Goal: Task Accomplishment & Management: Complete application form

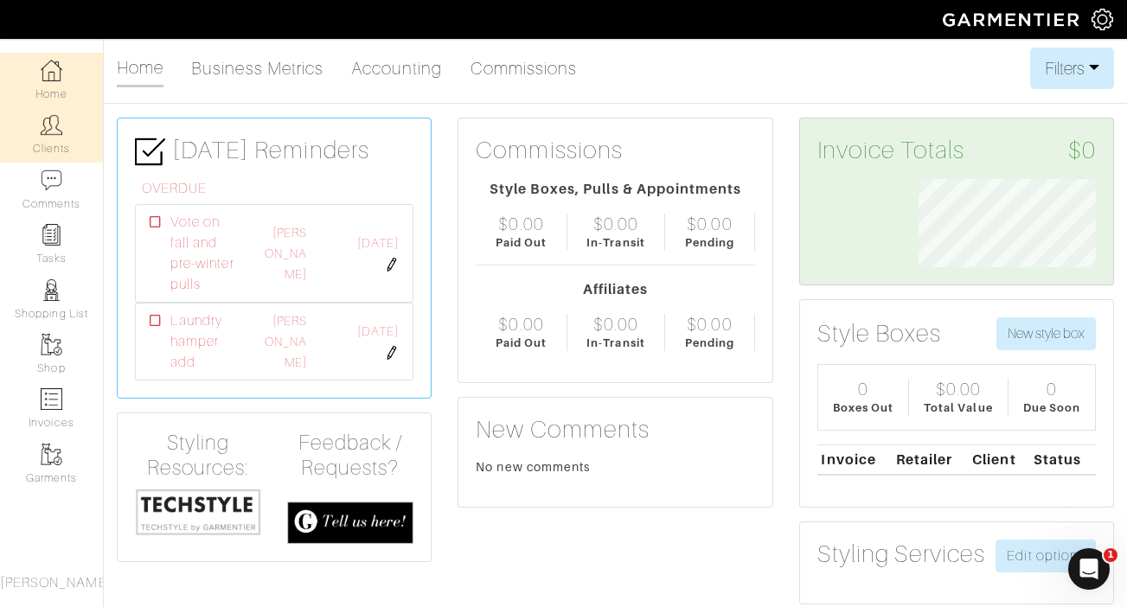
click at [57, 127] on img at bounding box center [52, 125] width 22 height 22
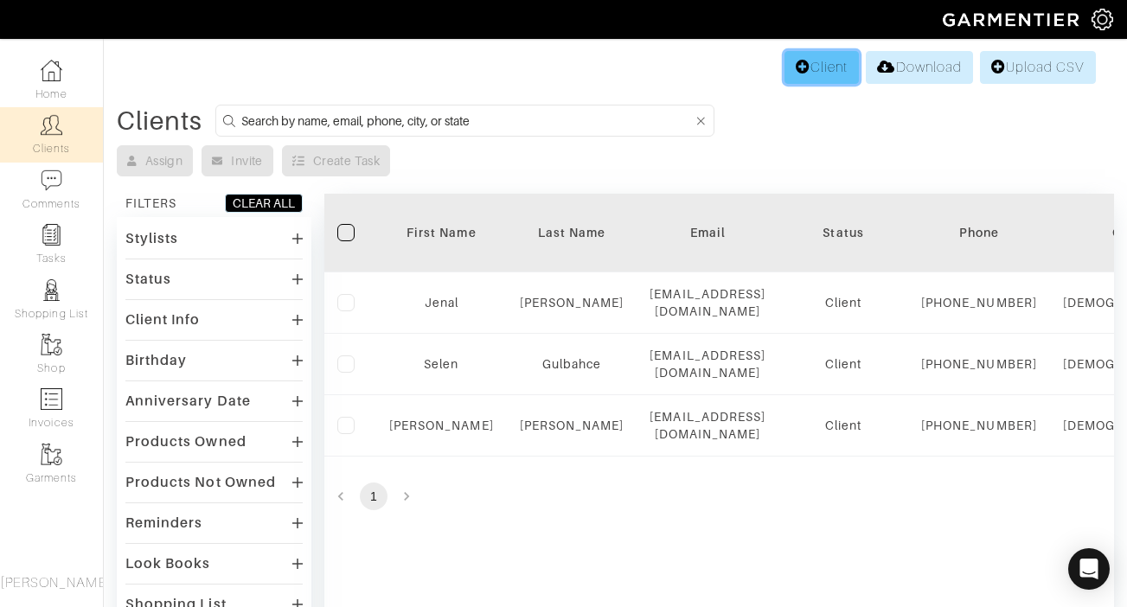
click at [815, 57] on link "Client" at bounding box center [821, 67] width 74 height 33
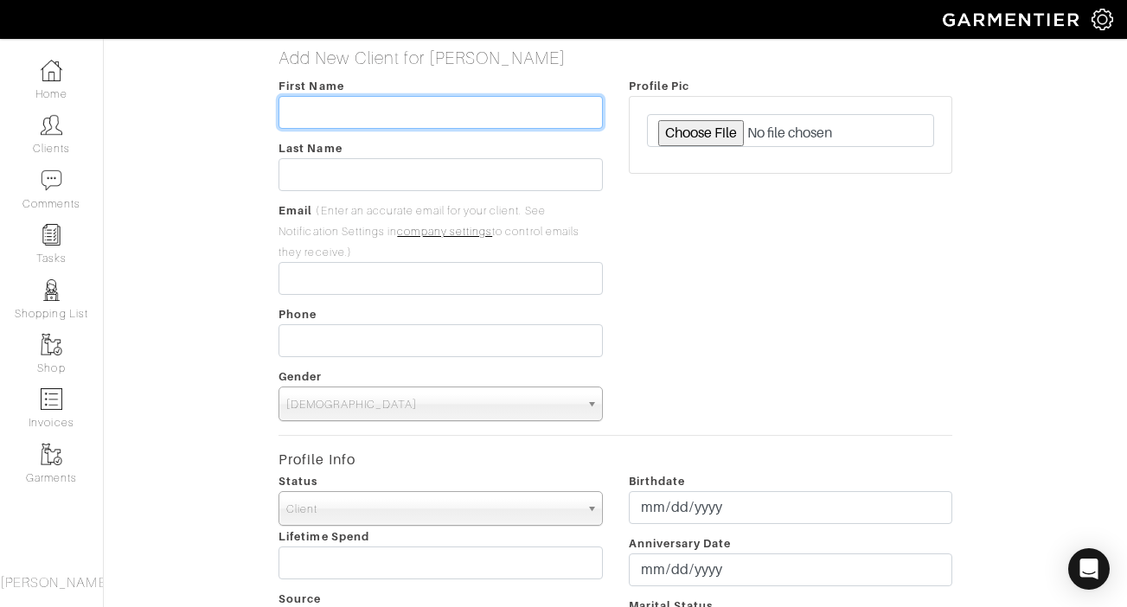
click at [573, 103] on input "text" at bounding box center [439, 112] width 323 height 33
type input "[PERSON_NAME]"
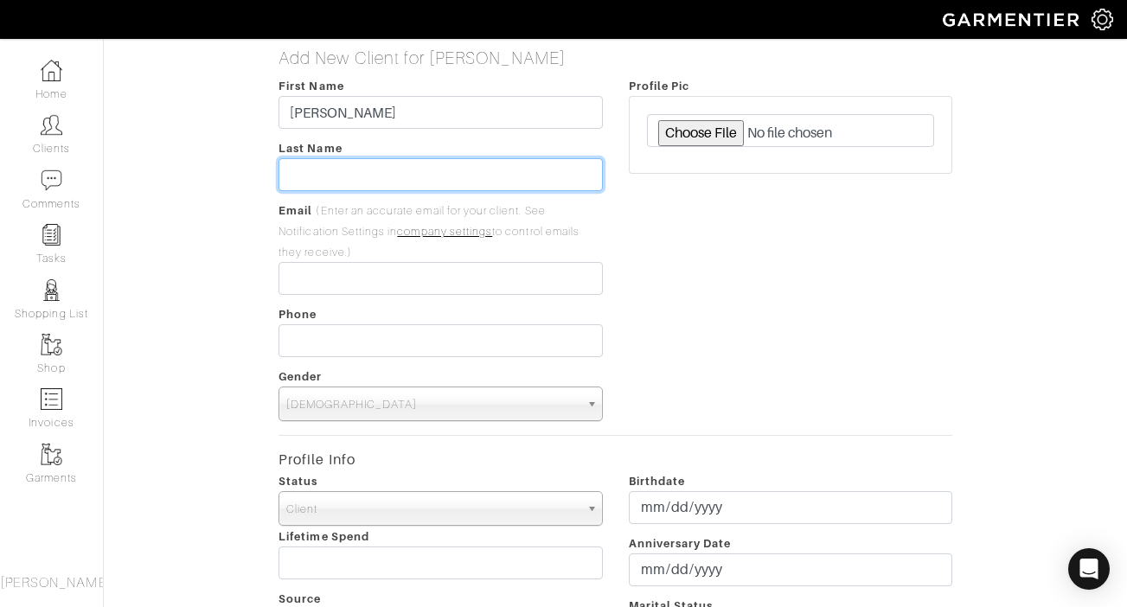
click at [482, 160] on input "text" at bounding box center [439, 174] width 323 height 33
type input "Morin"
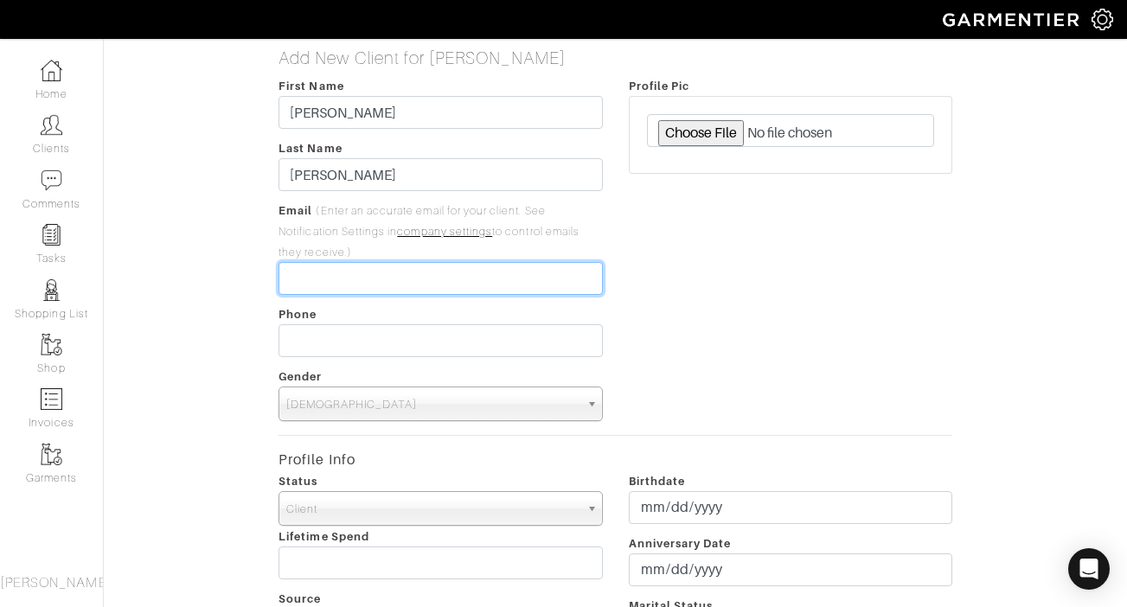
click at [314, 265] on input "email" at bounding box center [439, 278] width 323 height 33
type input "[EMAIL_ADDRESS][DOMAIN_NAME]"
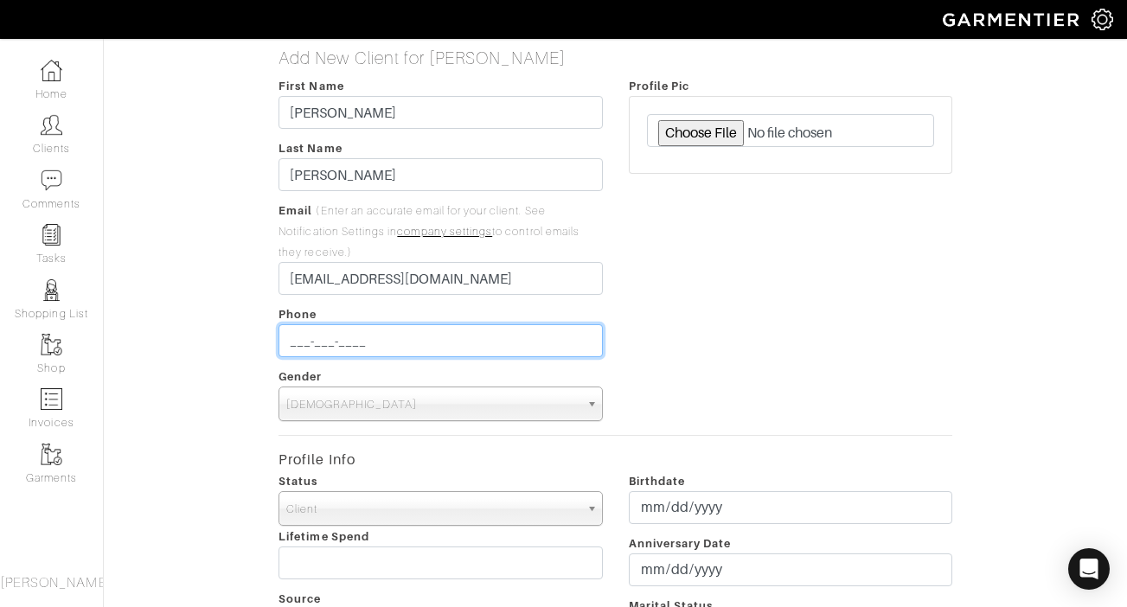
click at [309, 338] on input "___-___-____" at bounding box center [439, 340] width 323 height 33
type input "[PHONE_NUMBER]"
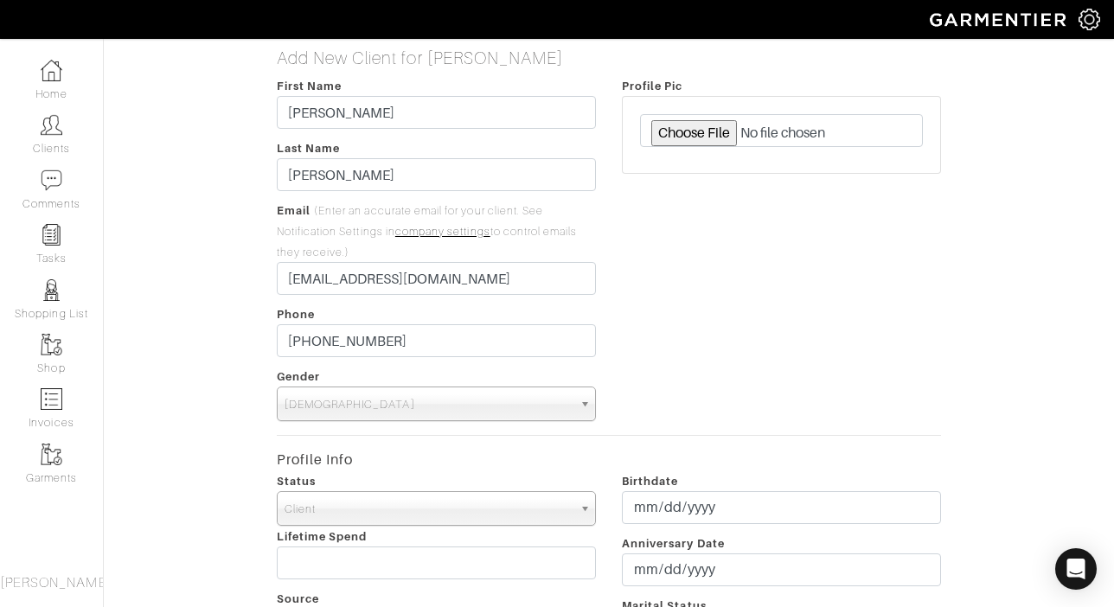
click at [518, 406] on span "Male" at bounding box center [428, 404] width 288 height 35
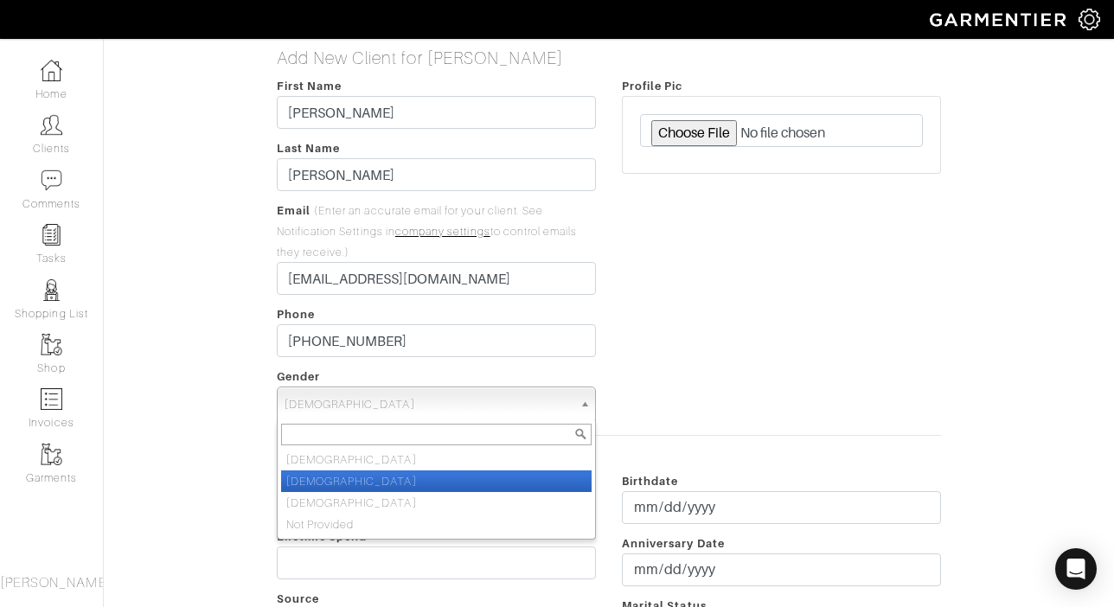
click at [454, 476] on li "Female" at bounding box center [436, 481] width 310 height 22
select select "Female"
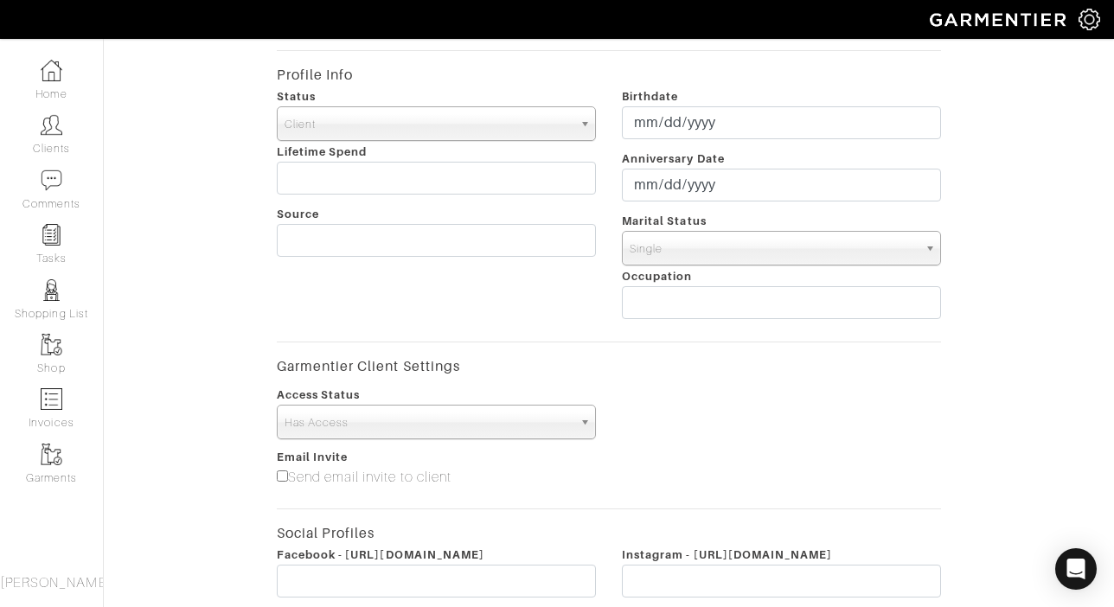
scroll to position [387, 0]
click at [329, 171] on input "text" at bounding box center [436, 176] width 319 height 33
click at [348, 121] on span "Client" at bounding box center [428, 122] width 288 height 35
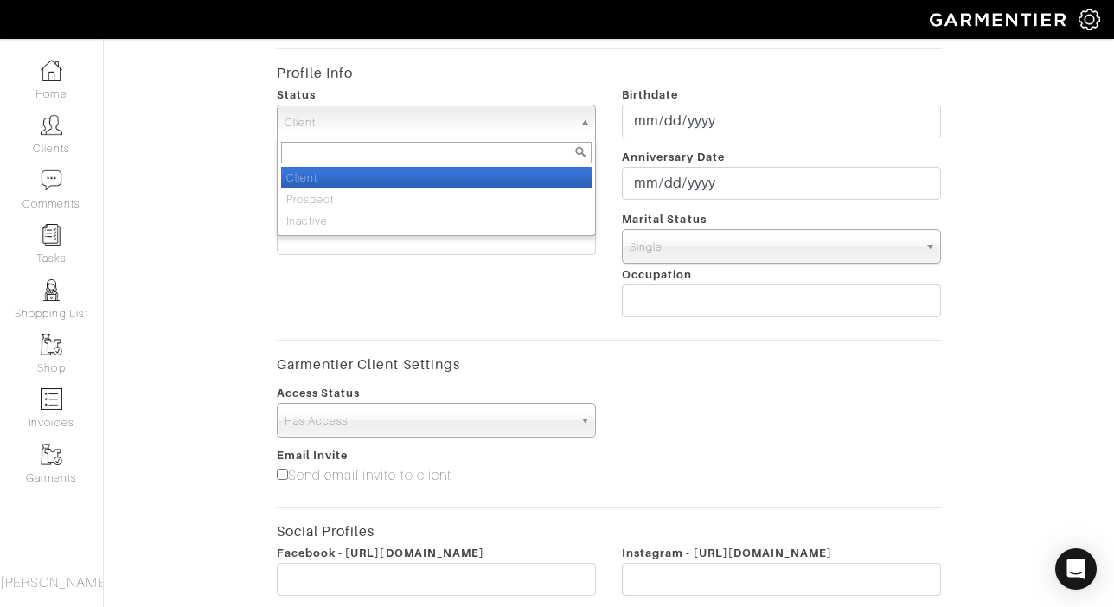
click at [338, 170] on li "Client" at bounding box center [436, 178] width 310 height 22
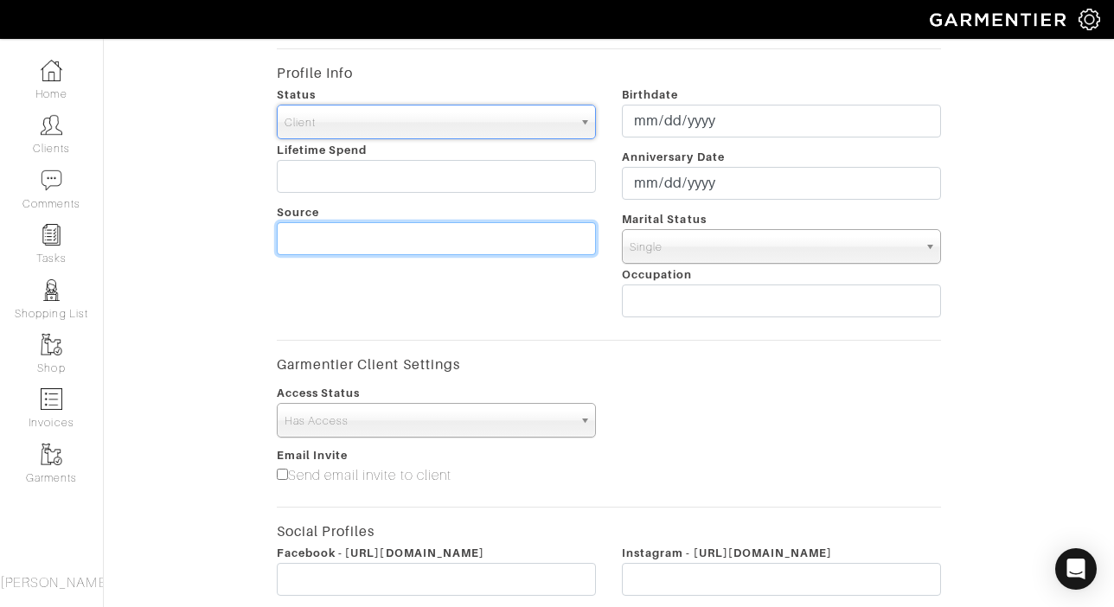
click at [360, 244] on input "text" at bounding box center [436, 238] width 319 height 33
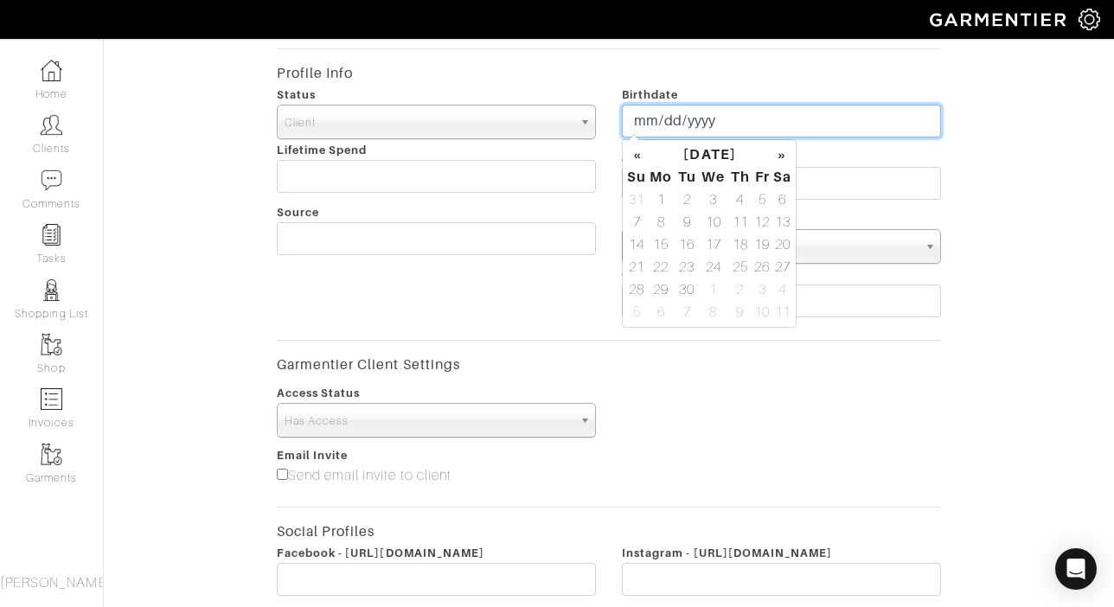
click at [693, 119] on input "date" at bounding box center [781, 121] width 319 height 33
click at [644, 120] on input "date" at bounding box center [781, 121] width 319 height 33
type input "1970-01-06"
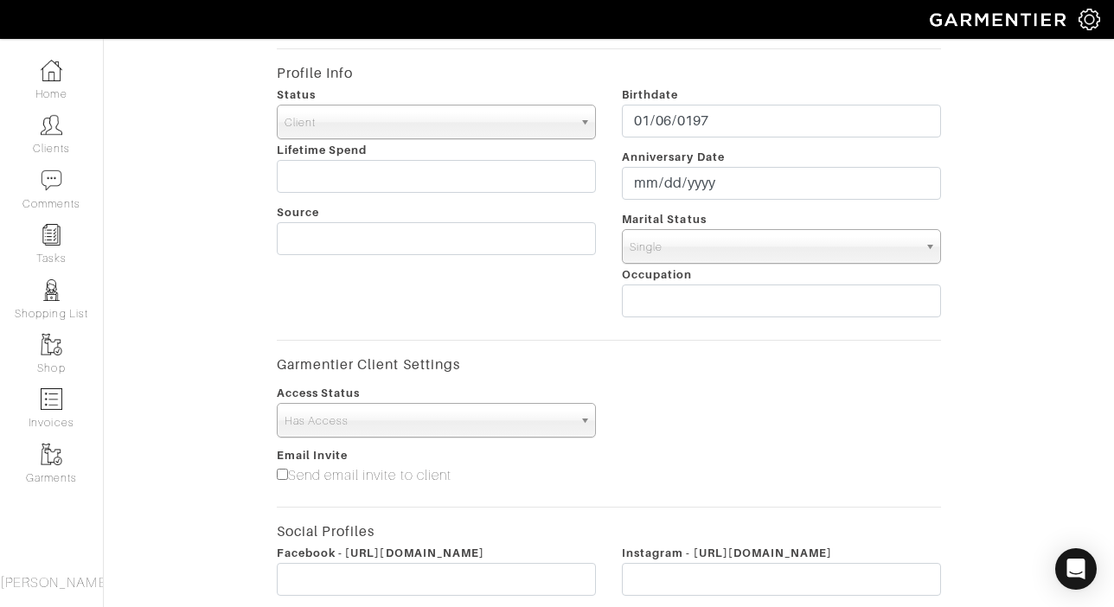
click at [577, 286] on div "Status Client Prospect Inactive Client Client Prospect Inactive Lifetime Spend …" at bounding box center [436, 205] width 345 height 242
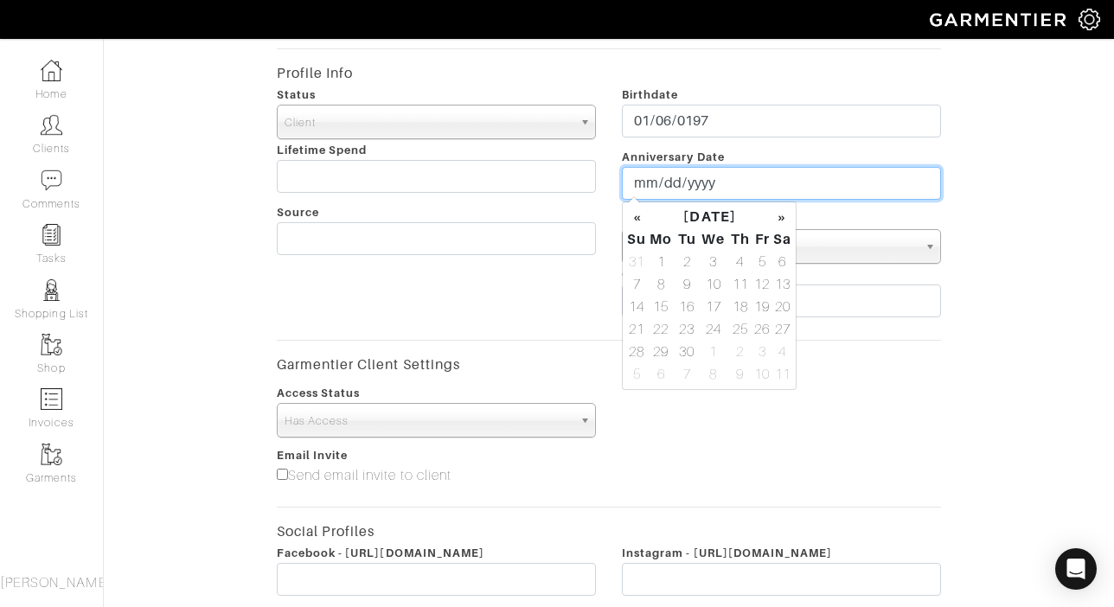
click at [638, 182] on input "date" at bounding box center [781, 183] width 319 height 33
type input "1997-06-14"
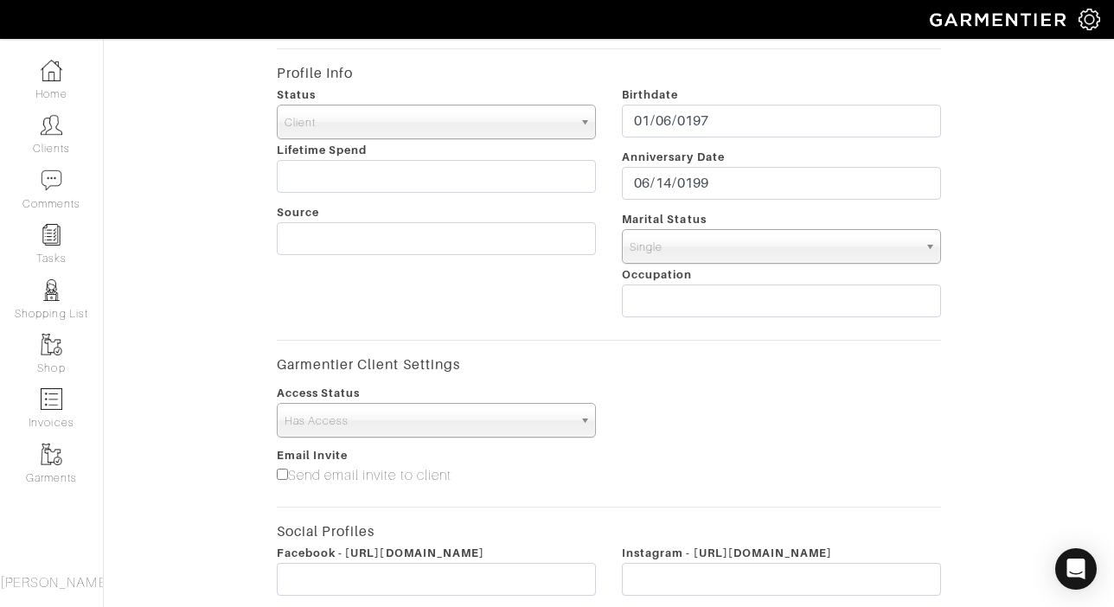
click at [546, 278] on div "Status Client Prospect Inactive Client Client Prospect Inactive Lifetime Spend …" at bounding box center [436, 205] width 345 height 242
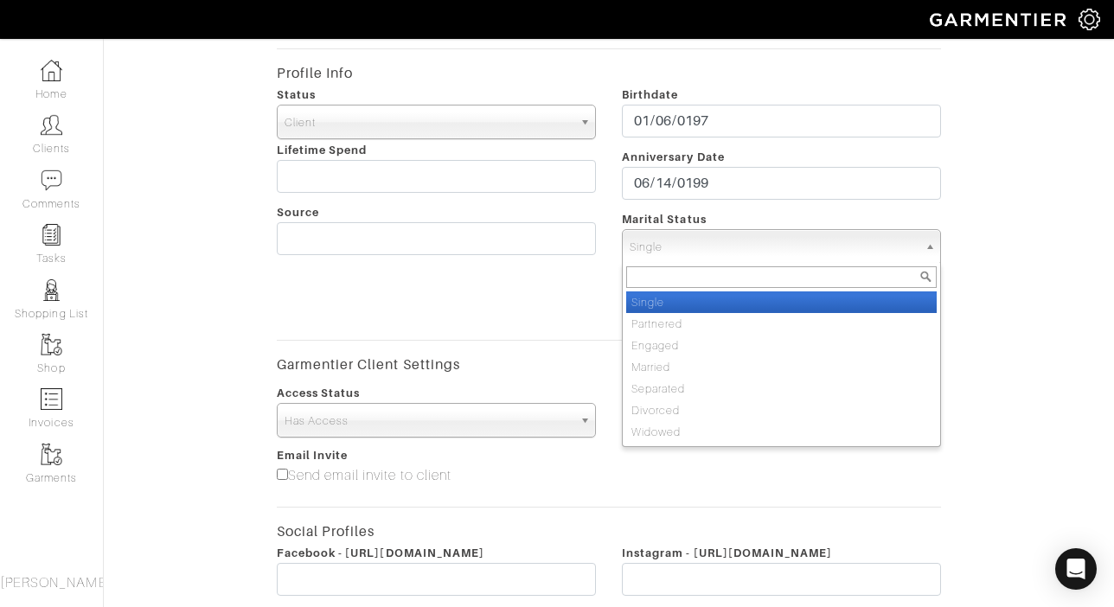
click at [685, 246] on span "Single" at bounding box center [774, 247] width 288 height 35
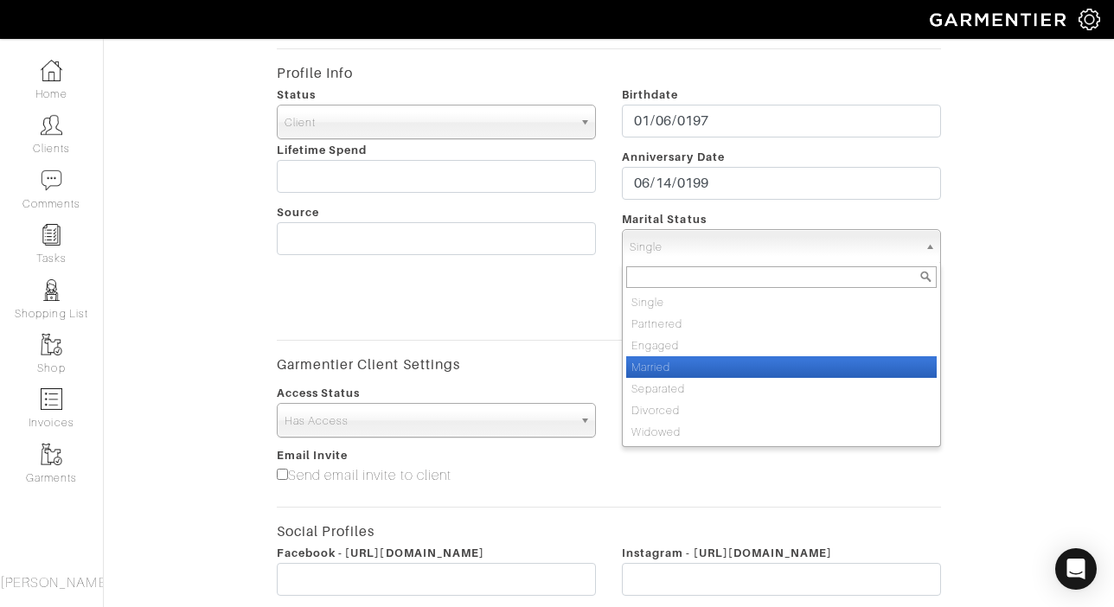
click at [713, 375] on li "Married" at bounding box center [781, 367] width 310 height 22
select select "Married"
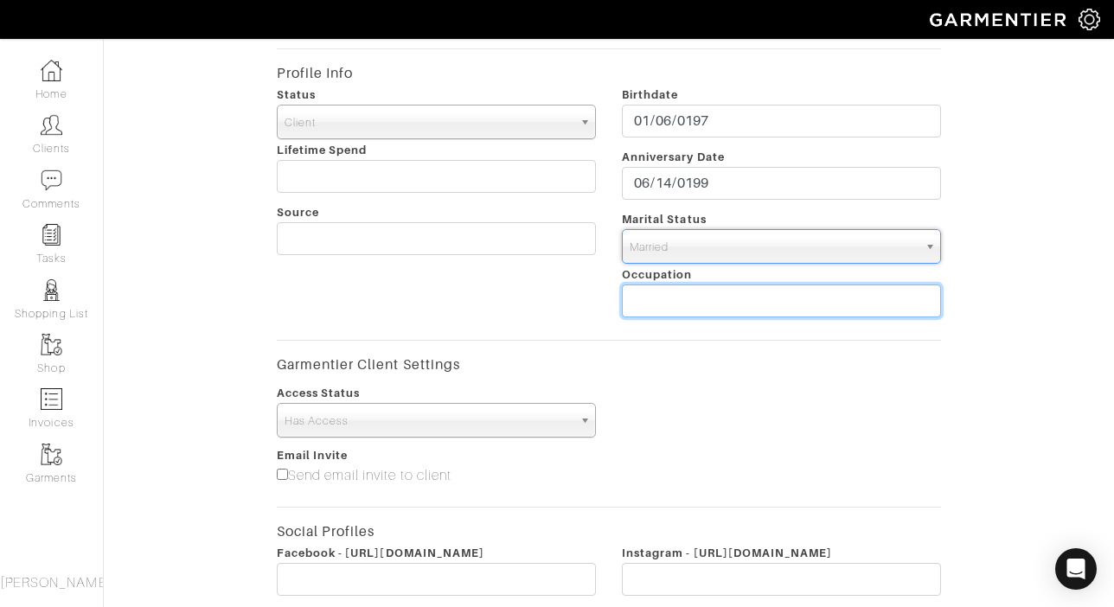
click at [725, 298] on input "text" at bounding box center [781, 300] width 319 height 33
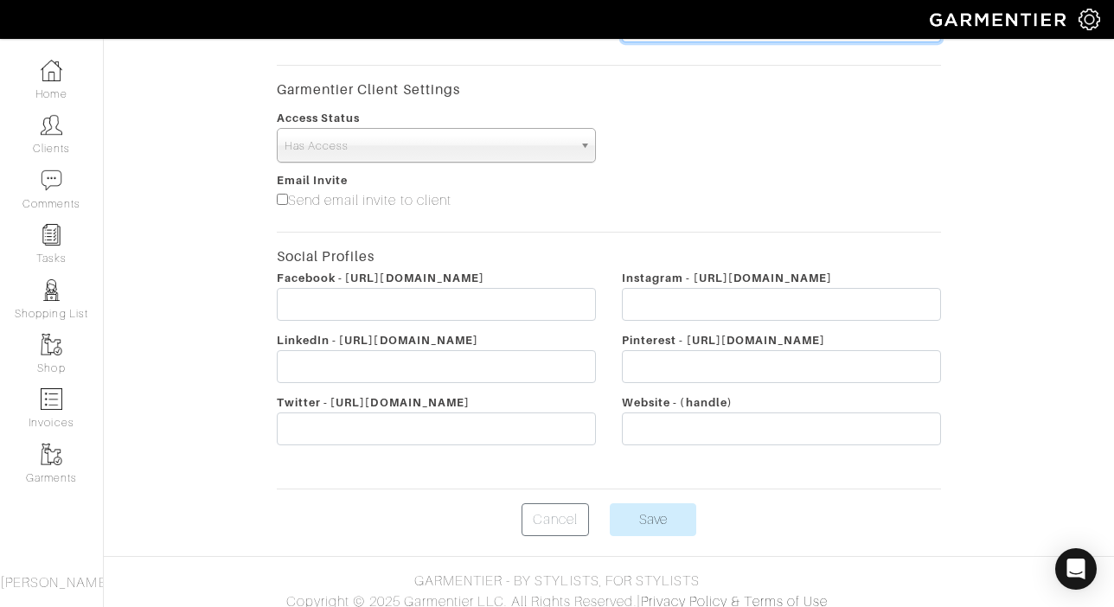
scroll to position [674, 0]
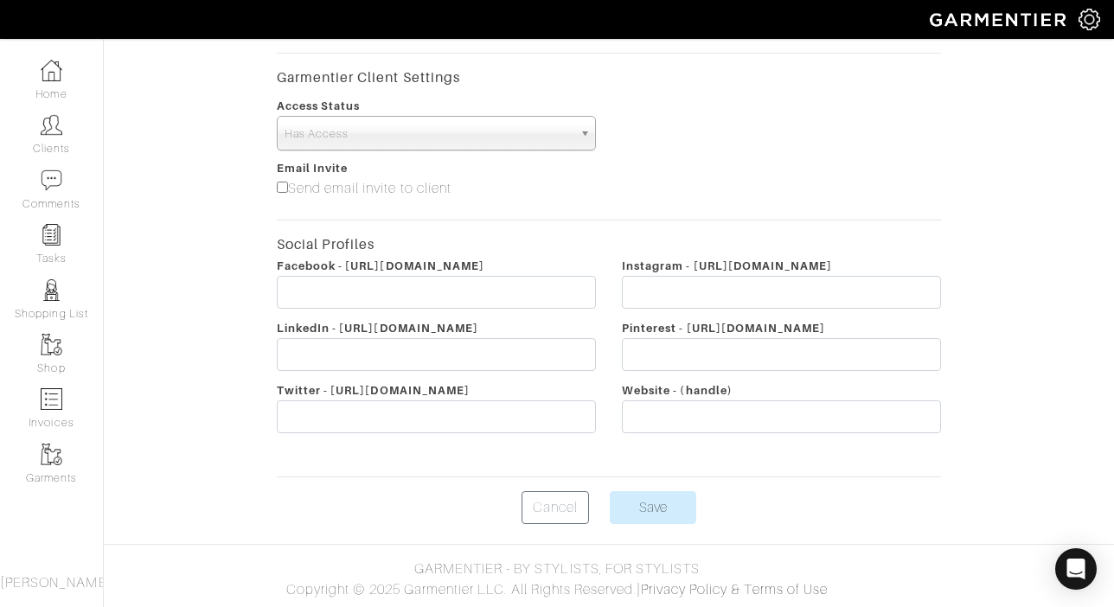
type input "Affordable Auto & Truck Glass"
click at [282, 186] on input"] "Send email invite to client" at bounding box center [282, 187] width 11 height 11
checkbox input"] "true"
click at [674, 286] on input "text" at bounding box center [781, 292] width 319 height 33
paste input "https://www.instagram.com/psmorin/"
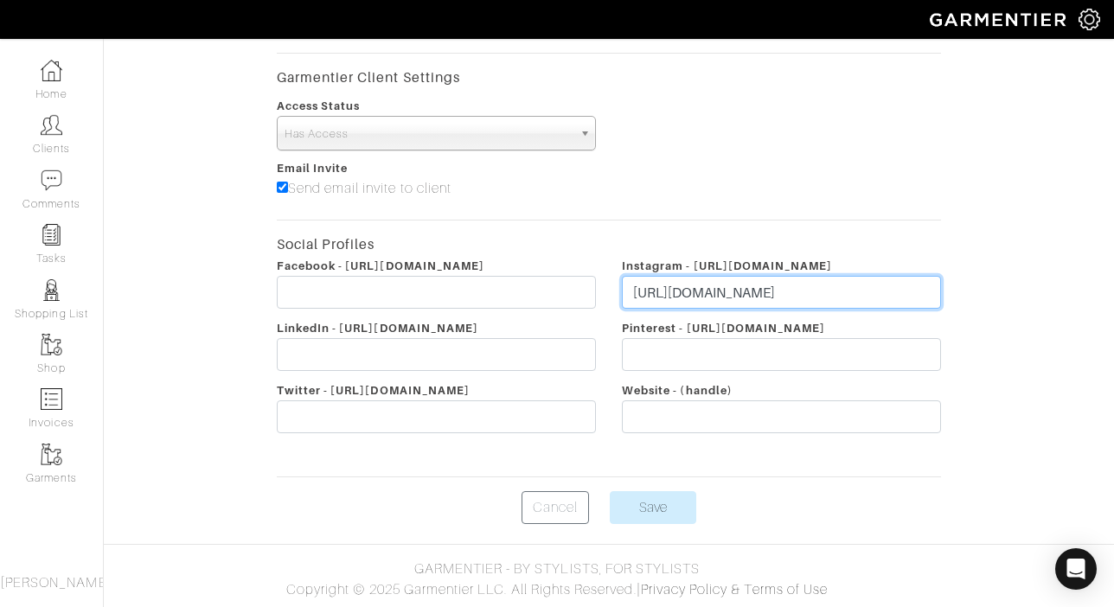
type input "https://www.instagram.com/psmorin/"
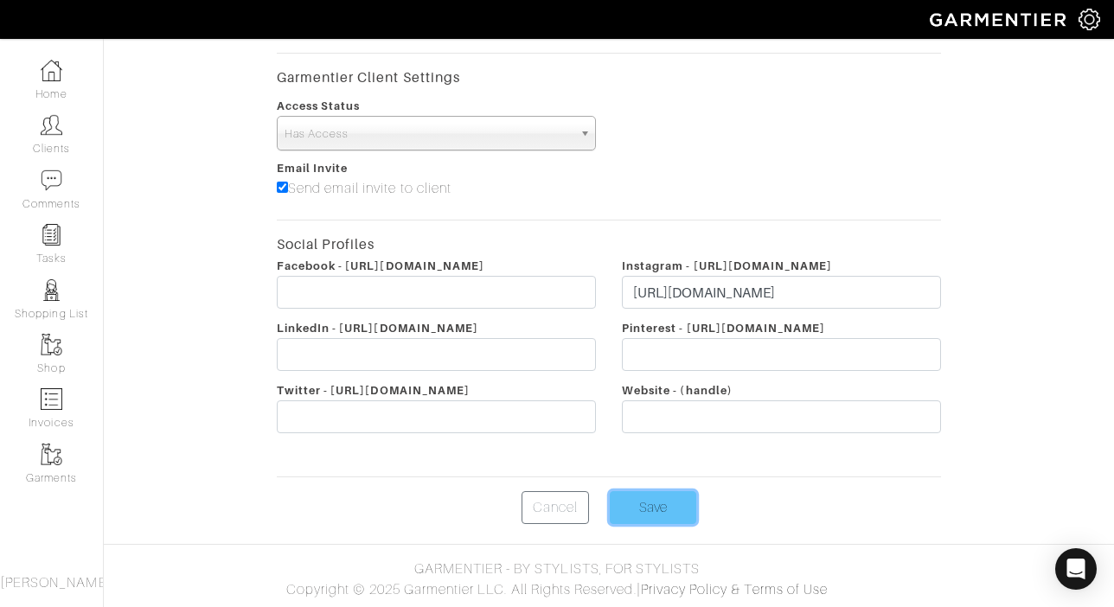
click at [664, 500] on input "Save" at bounding box center [653, 507] width 86 height 33
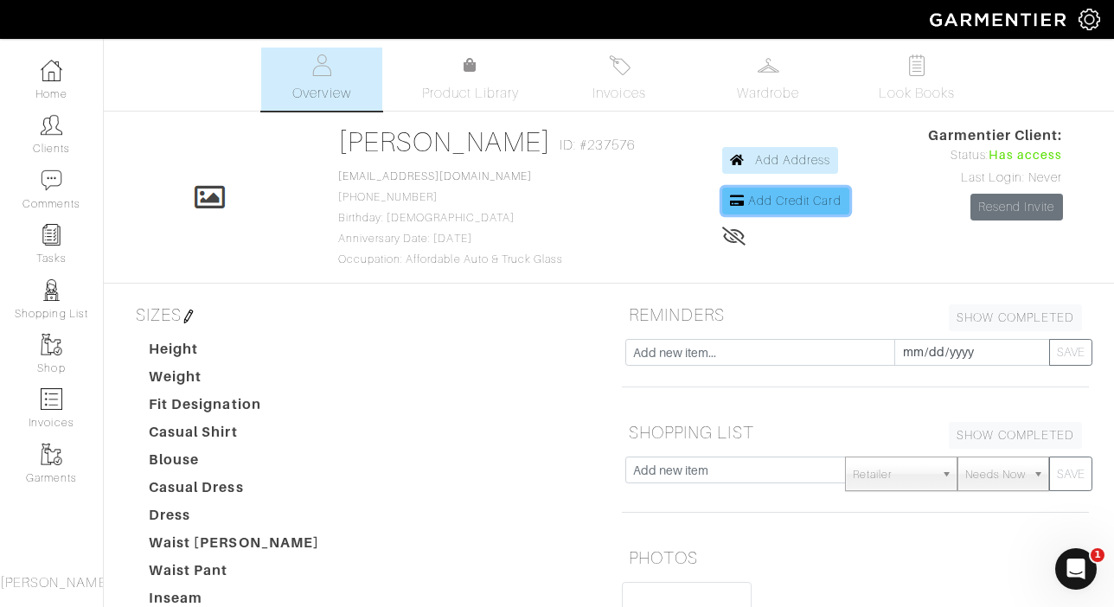
click at [783, 195] on span "Add Credit Card" at bounding box center [794, 201] width 93 height 14
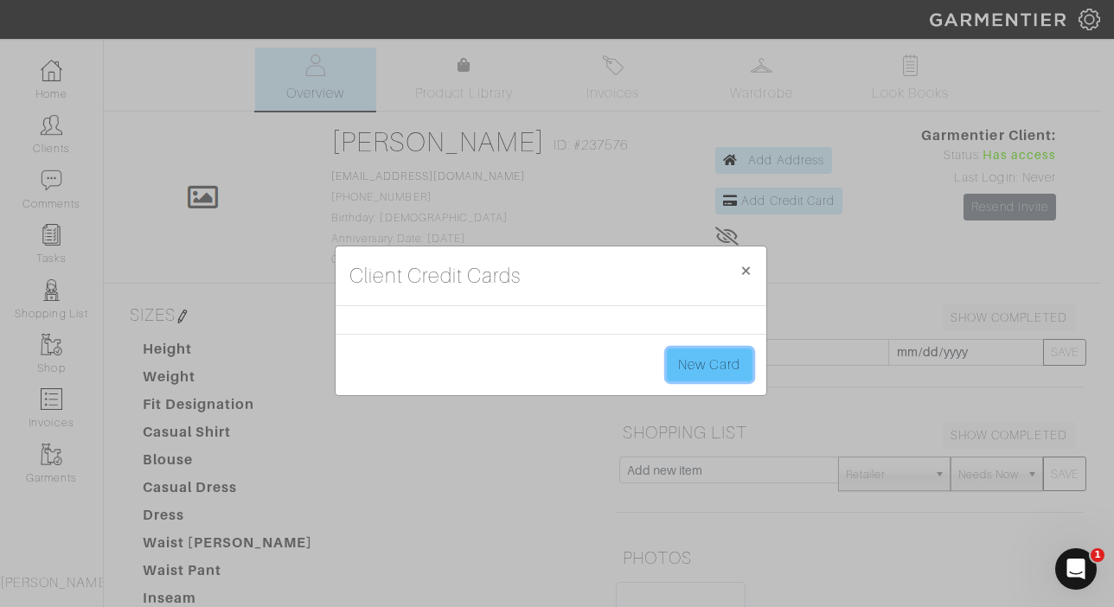
click at [687, 372] on link "New Card" at bounding box center [709, 364] width 85 height 33
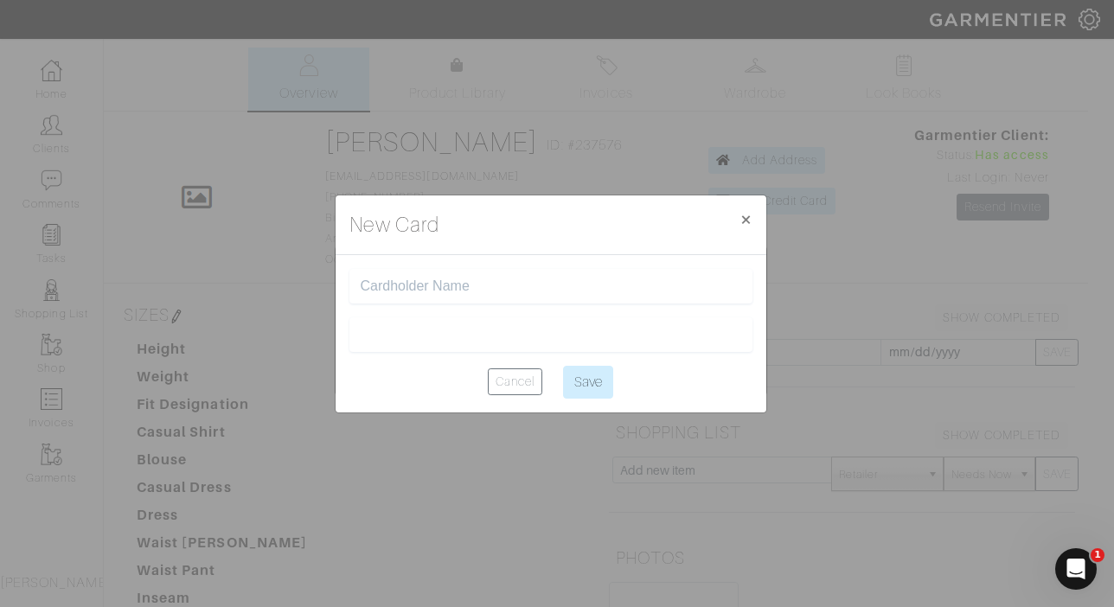
click at [596, 286] on input "text" at bounding box center [551, 286] width 380 height 16
type input "[PERSON_NAME]"
click at [586, 324] on div at bounding box center [550, 334] width 403 height 35
click at [594, 376] on input "Save" at bounding box center [588, 382] width 50 height 33
type input "Saving..."
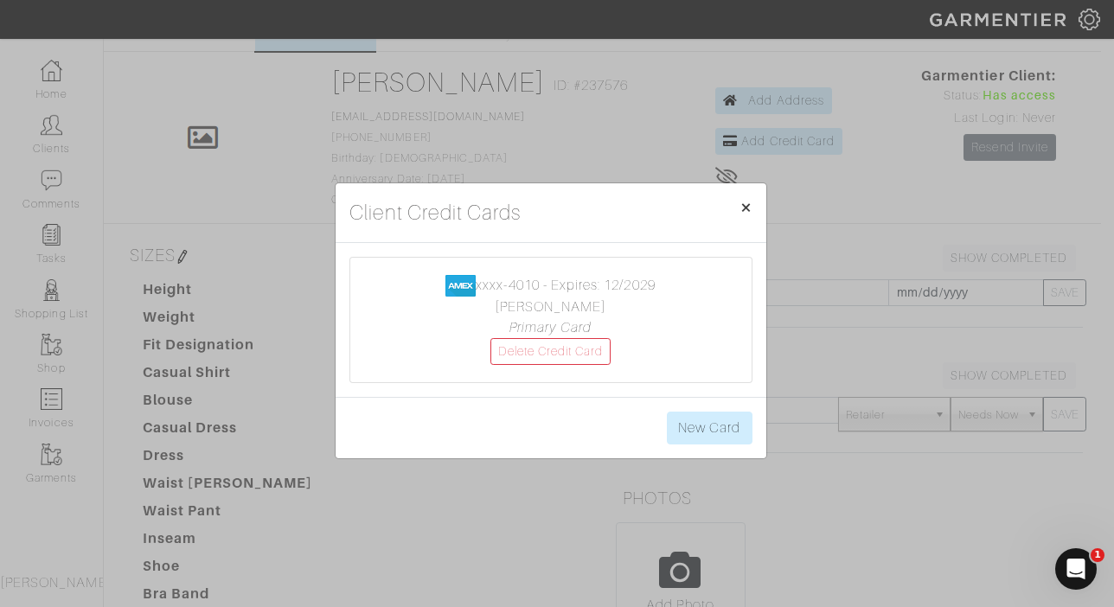
scroll to position [61, 0]
click at [745, 208] on span "×" at bounding box center [745, 206] width 13 height 23
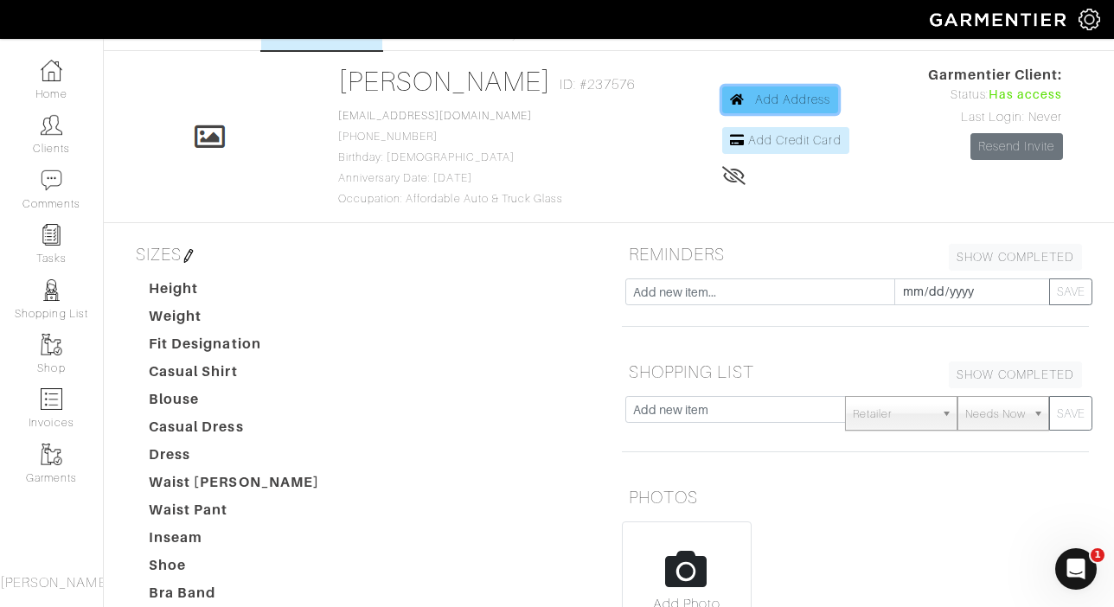
click at [757, 101] on span "Add Address" at bounding box center [793, 100] width 76 height 14
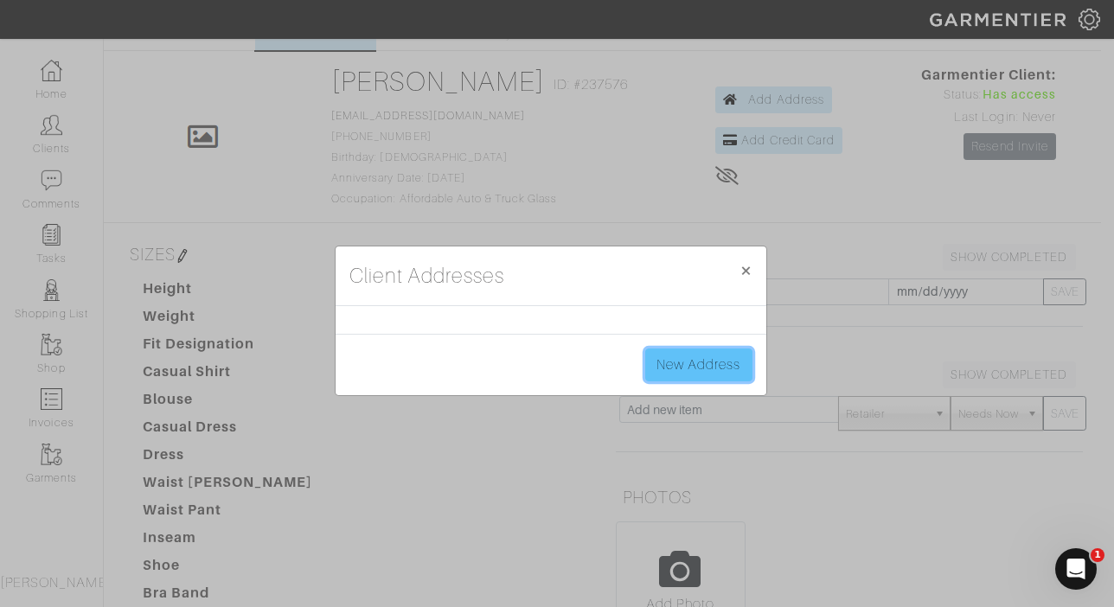
click at [692, 350] on link "New Address" at bounding box center [698, 364] width 107 height 33
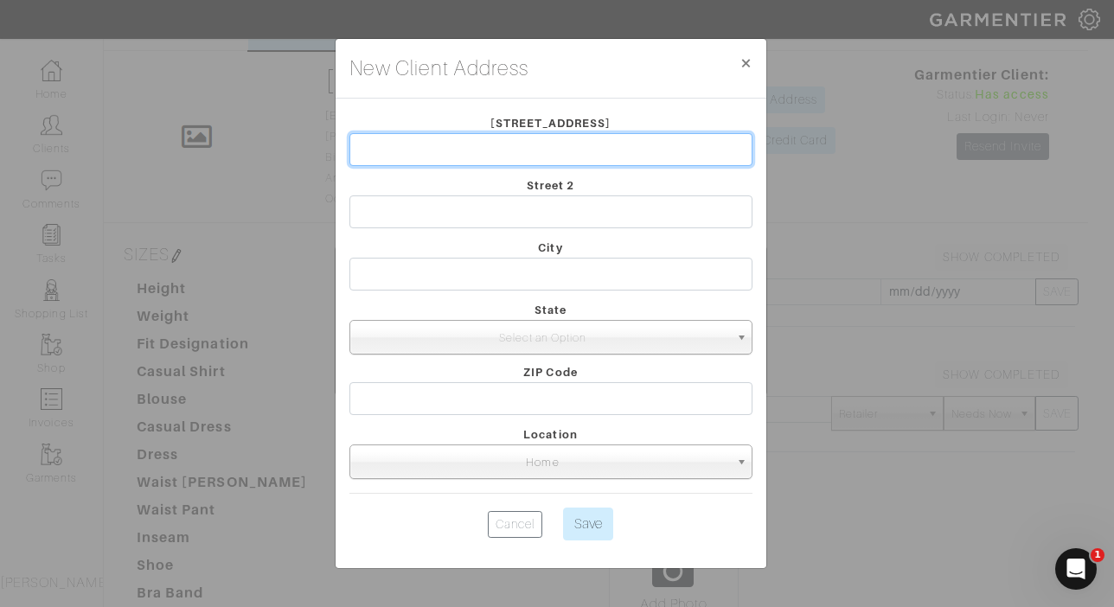
click at [531, 155] on input "text" at bounding box center [550, 149] width 403 height 33
type input "[STREET_ADDRESS]"
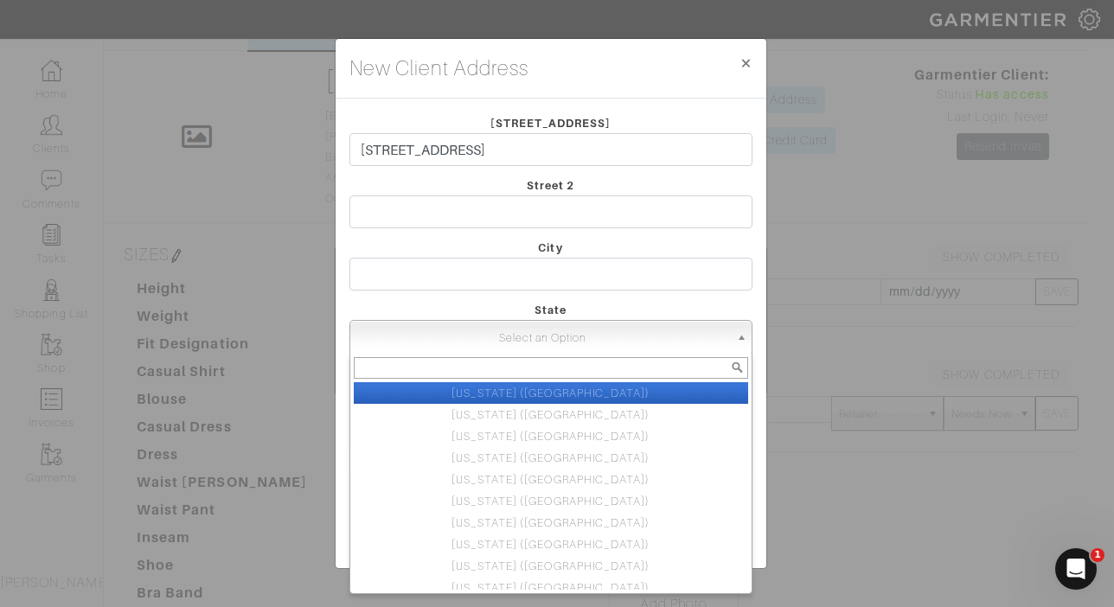
click at [638, 331] on span "Select an Option" at bounding box center [543, 338] width 372 height 35
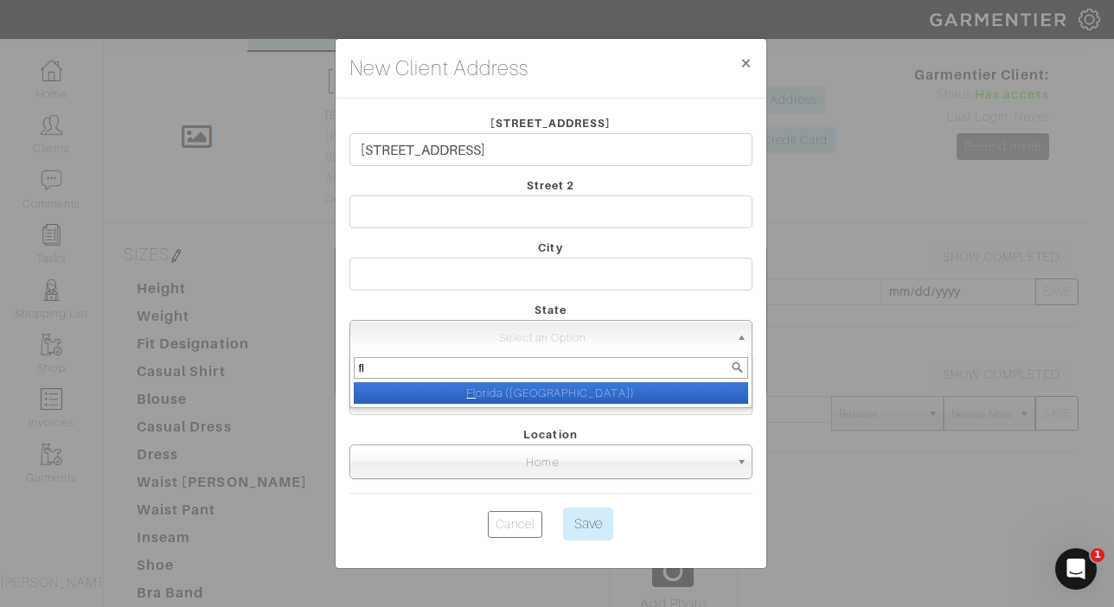
type input "fl"
click at [620, 400] on li "Fl orida ([GEOGRAPHIC_DATA])" at bounding box center [551, 393] width 394 height 22
select select "15"
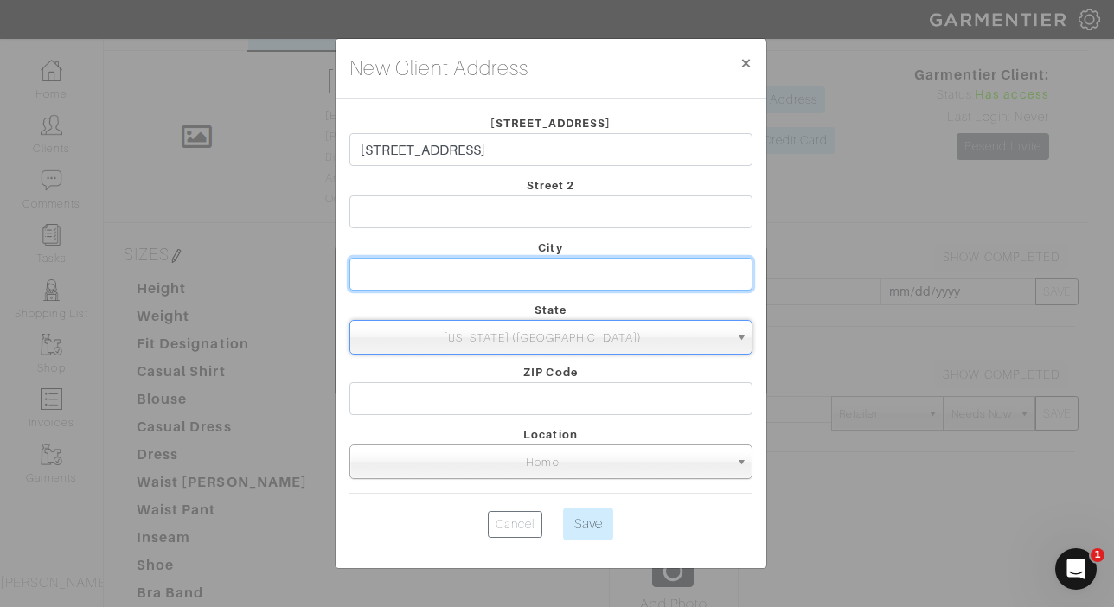
click at [570, 272] on input "text" at bounding box center [550, 274] width 403 height 33
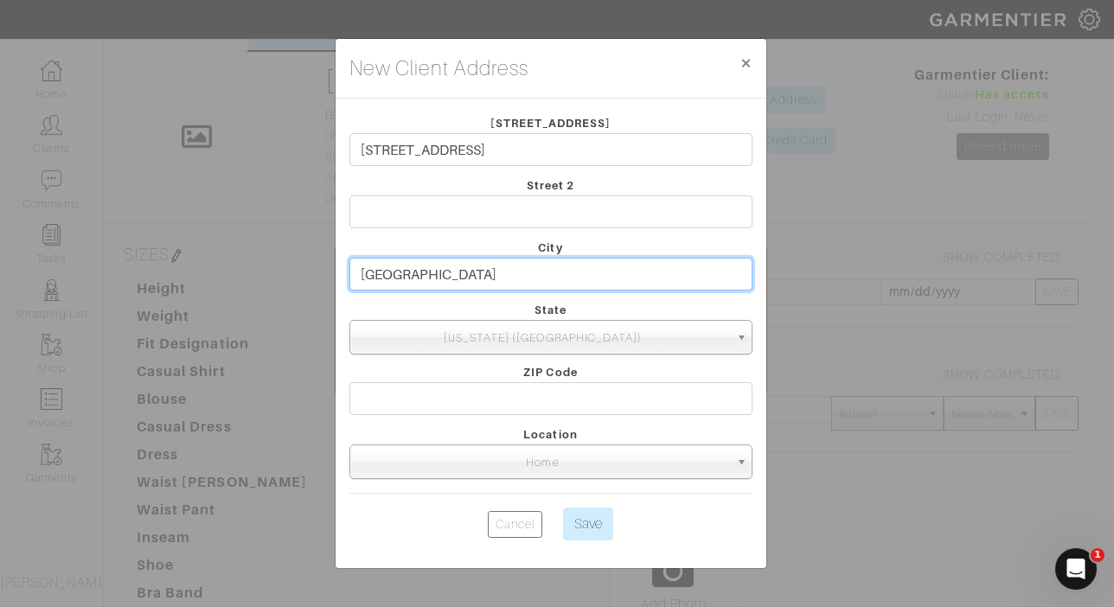
type input "[GEOGRAPHIC_DATA]"
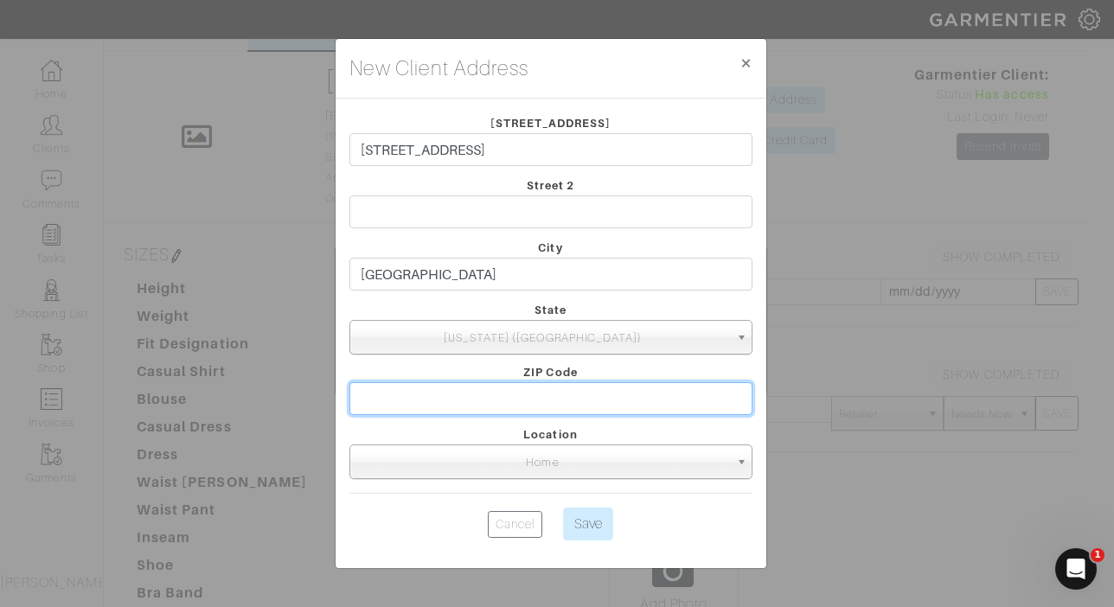
click at [700, 403] on input "text" at bounding box center [550, 398] width 403 height 33
type input "33014"
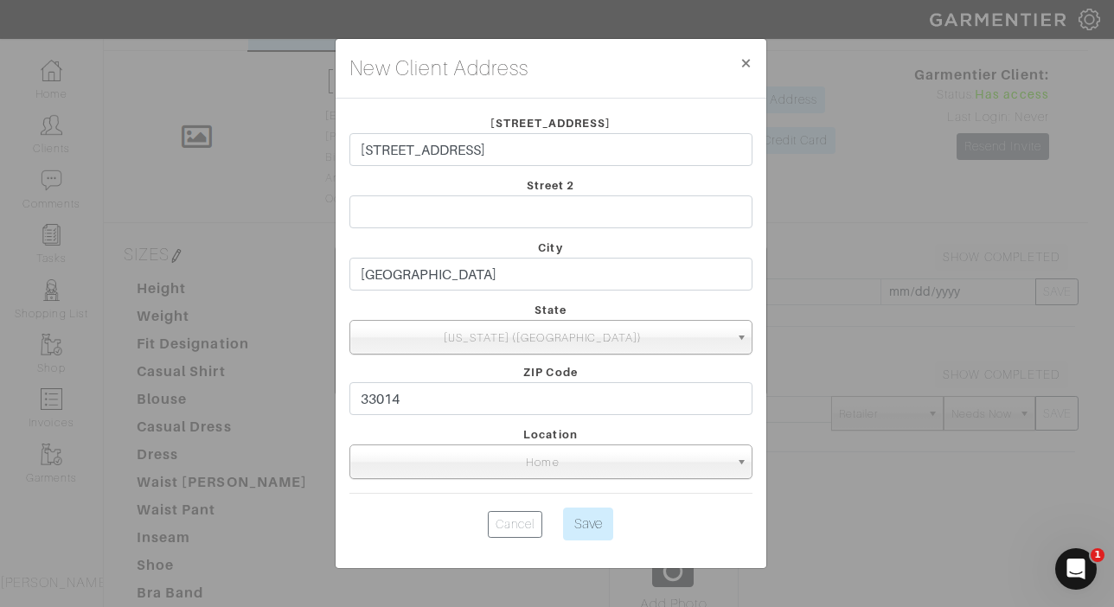
click at [694, 367] on div "ZIP Code 33014" at bounding box center [550, 392] width 429 height 62
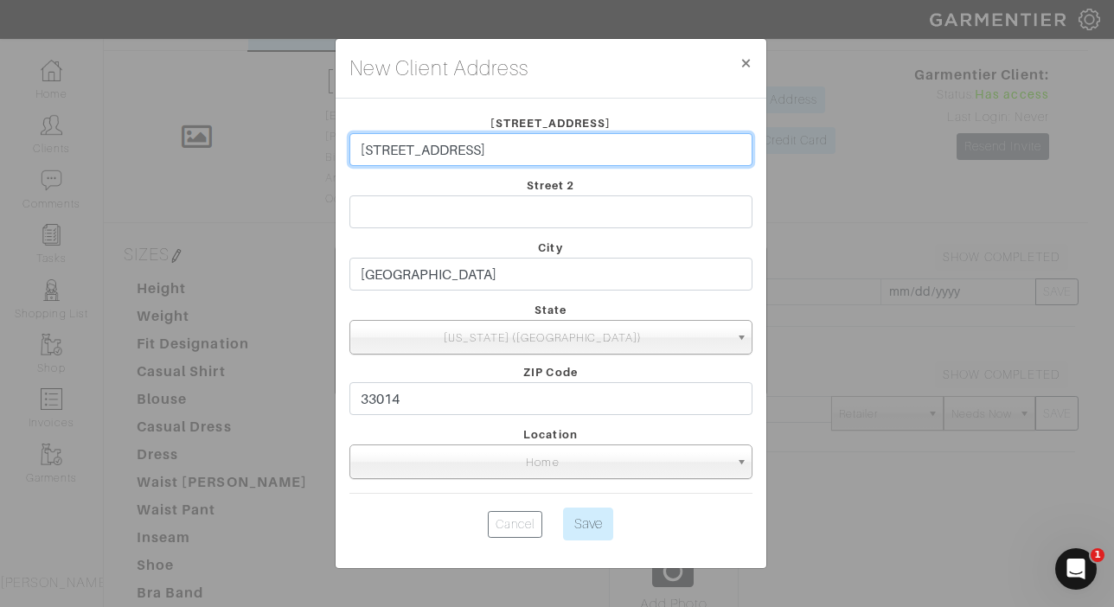
click at [534, 154] on input "[STREET_ADDRESS]" at bounding box center [550, 149] width 403 height 33
type input "[STREET_ADDRESS]"
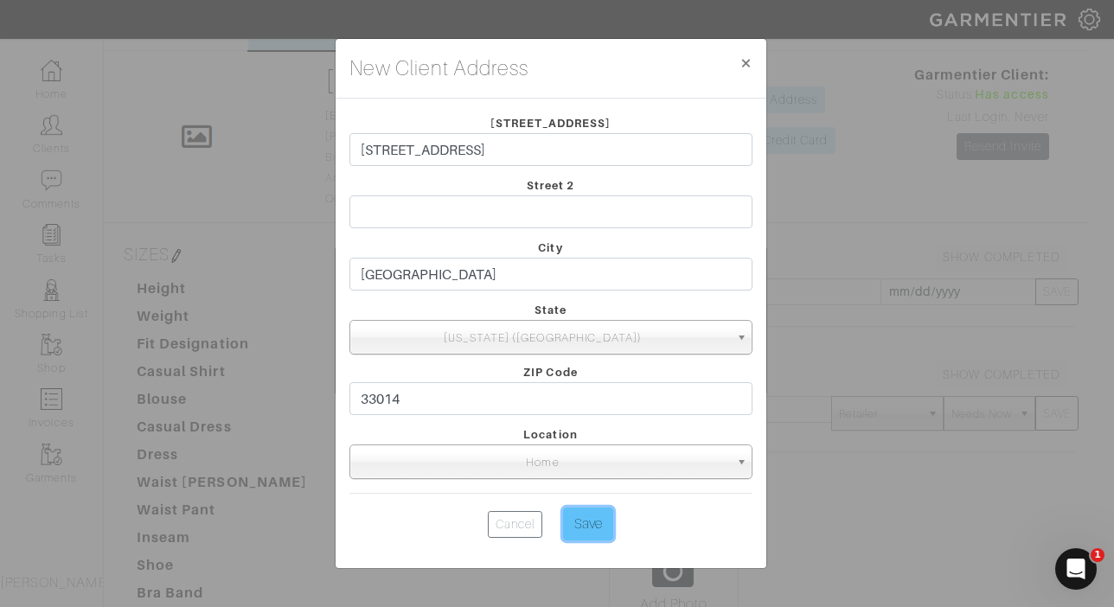
click at [598, 517] on input "Save" at bounding box center [588, 524] width 50 height 33
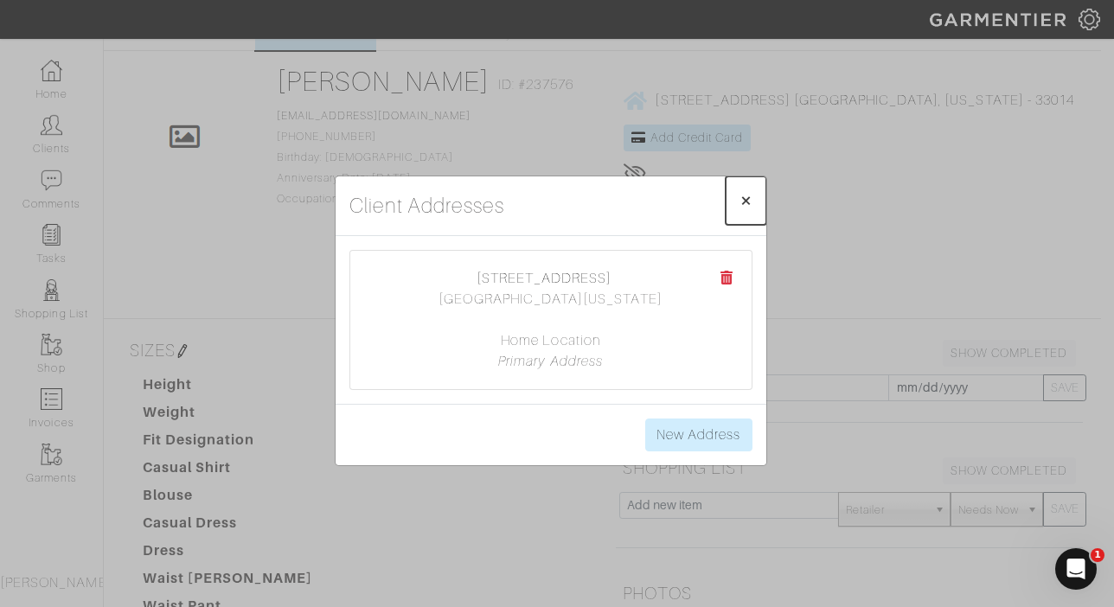
click at [739, 199] on span "×" at bounding box center [745, 200] width 13 height 23
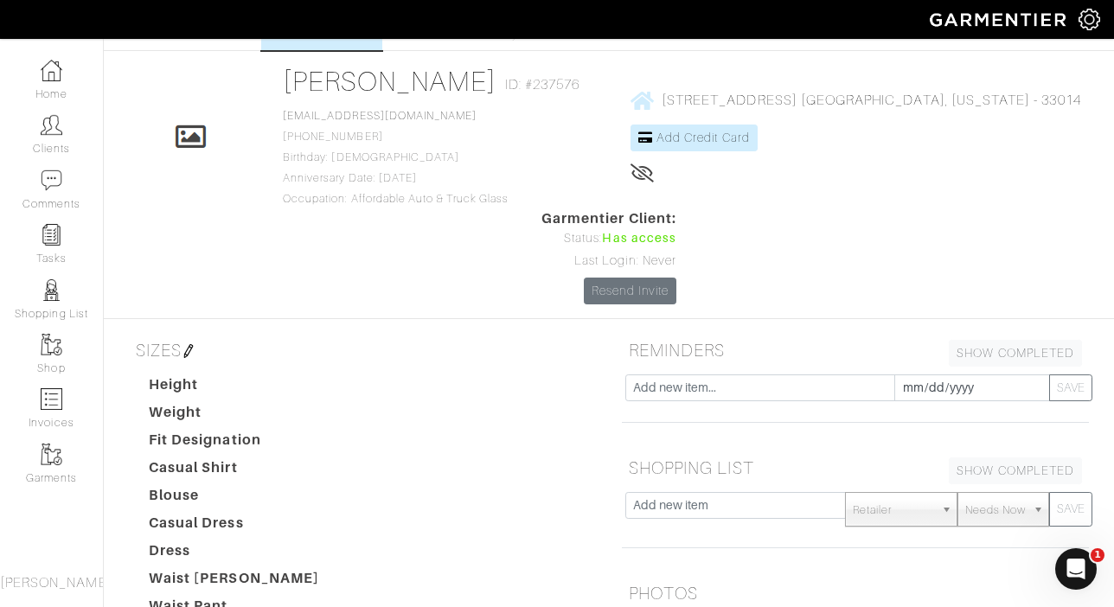
click at [192, 344] on img at bounding box center [189, 351] width 14 height 14
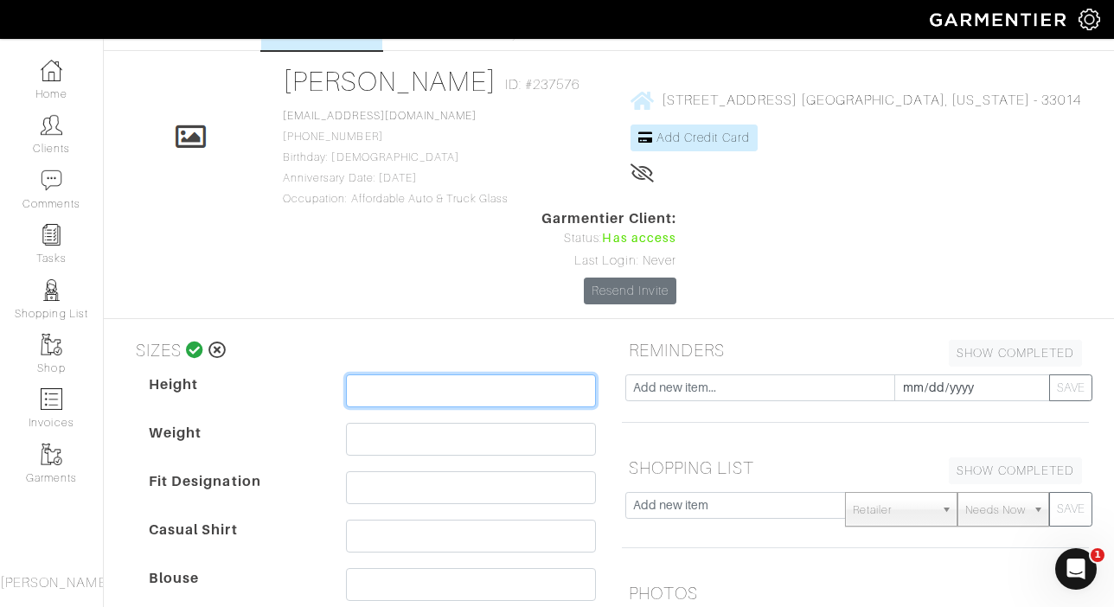
click at [362, 374] on input "text" at bounding box center [471, 390] width 250 height 33
type input "5'1.5""
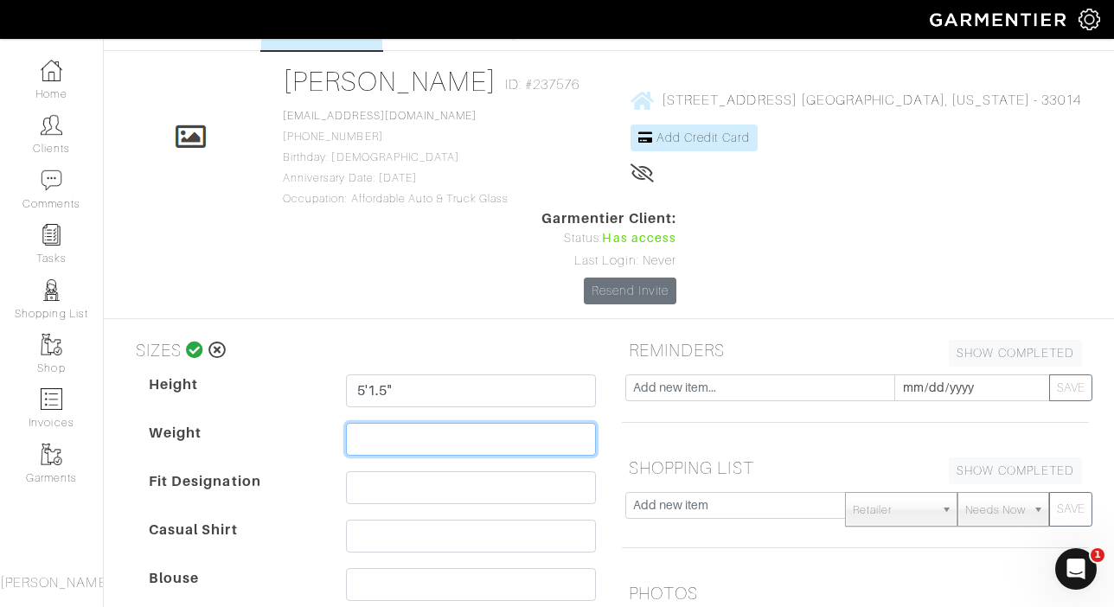
click at [358, 423] on input "text" at bounding box center [471, 439] width 250 height 33
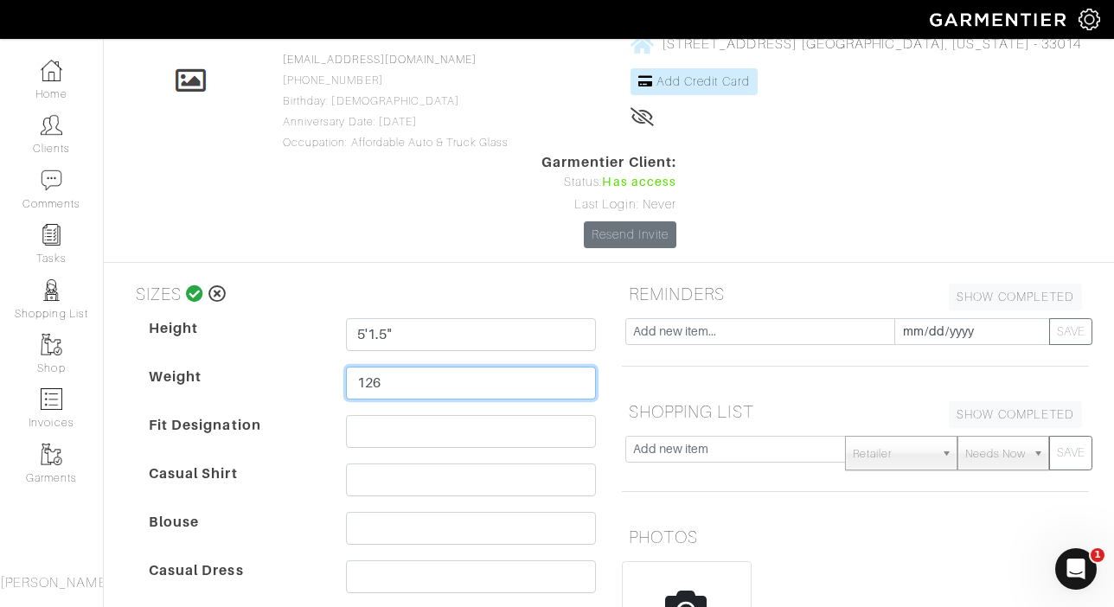
scroll to position [261, 0]
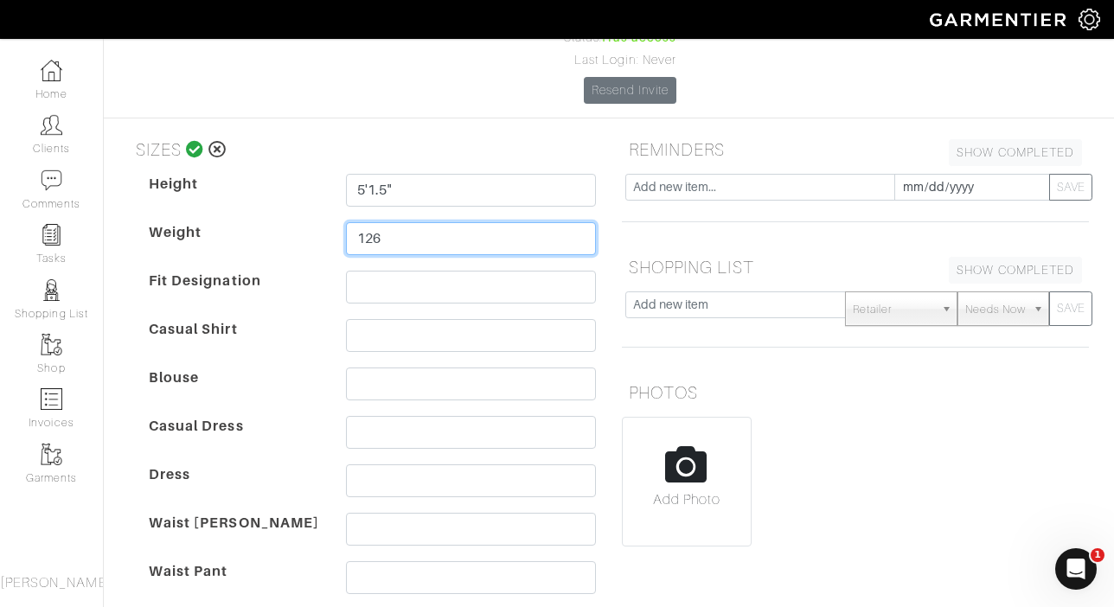
type input "126"
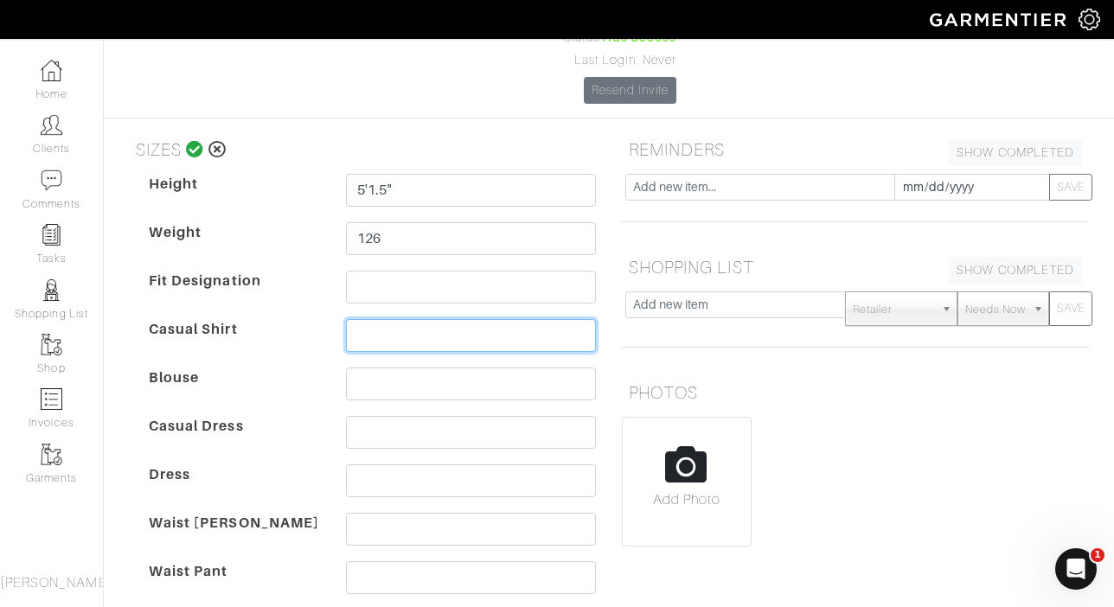
click at [377, 319] on input "text" at bounding box center [471, 335] width 250 height 33
type input "s 4"
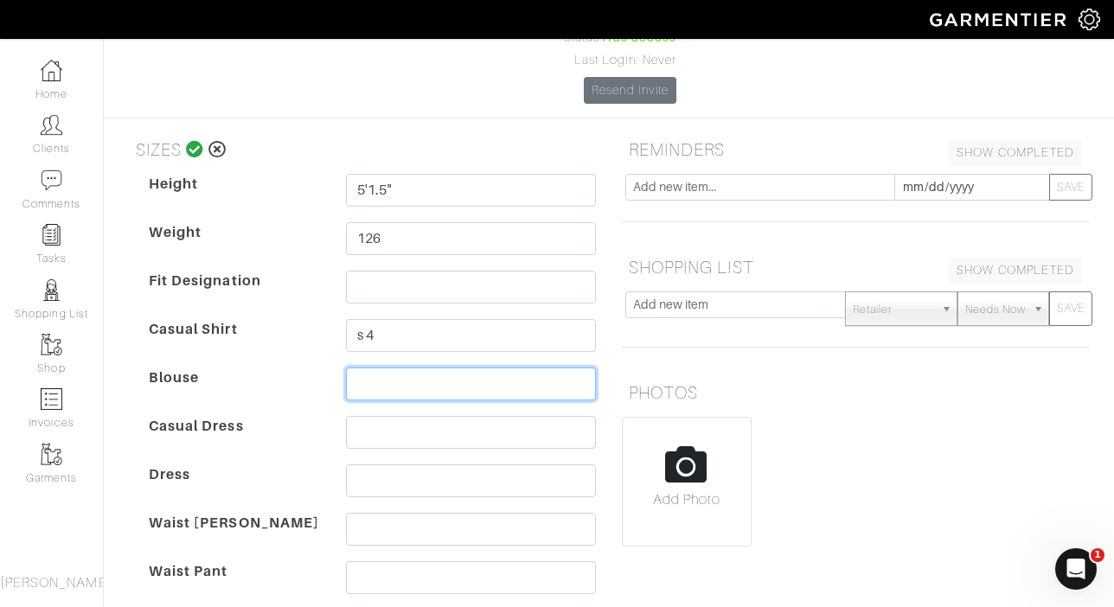
click at [367, 367] on input "text" at bounding box center [471, 383] width 250 height 33
type input "s 4"
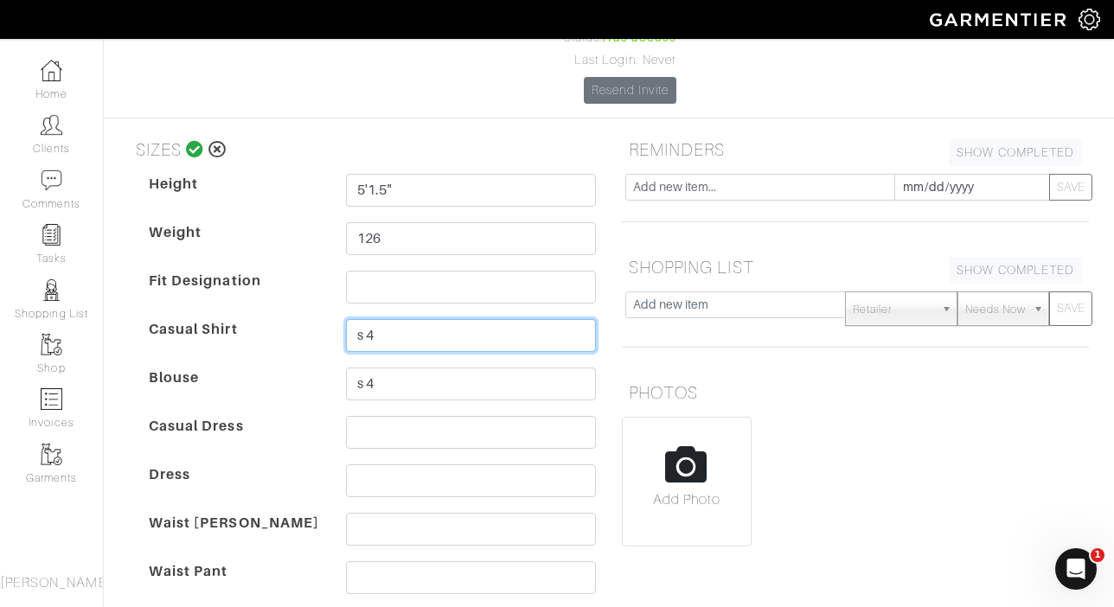
drag, startPoint x: 375, startPoint y: 244, endPoint x: 336, endPoint y: 245, distance: 39.8
click at [336, 319] on dd "s 4" at bounding box center [471, 340] width 276 height 42
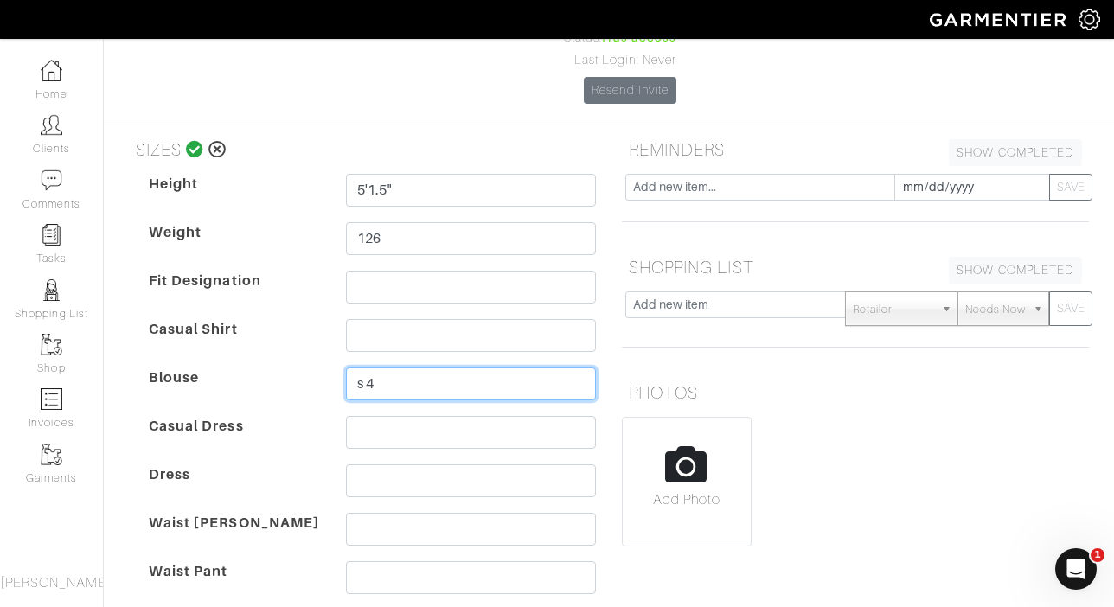
drag, startPoint x: 389, startPoint y: 286, endPoint x: 342, endPoint y: 278, distance: 48.2
click at [342, 367] on dd "s 4" at bounding box center [471, 388] width 276 height 42
type input "4"
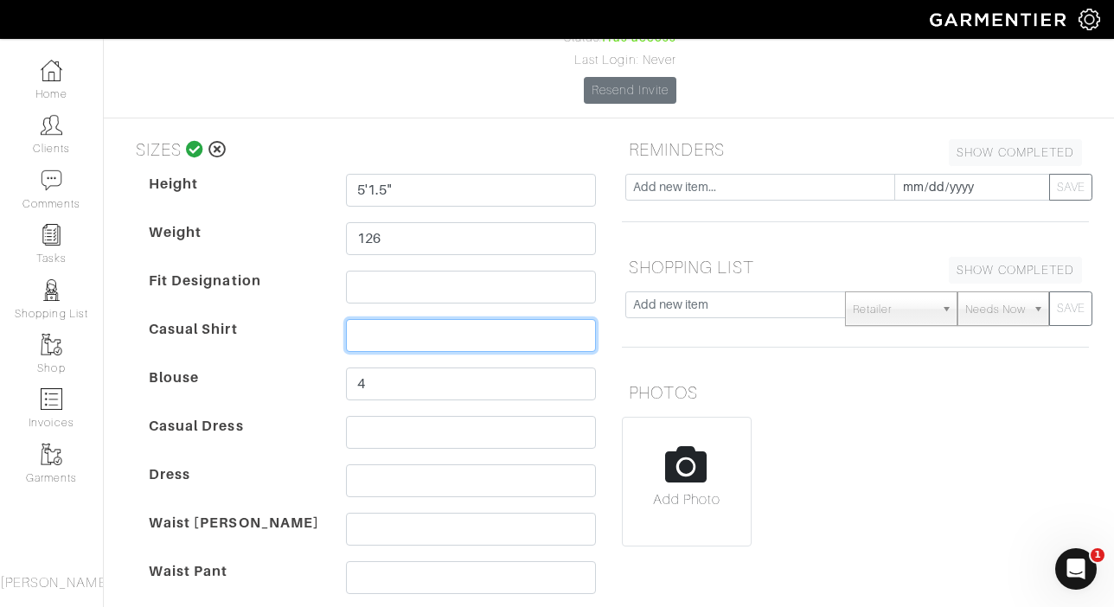
click at [382, 319] on input "text" at bounding box center [471, 335] width 250 height 33
type input "4"
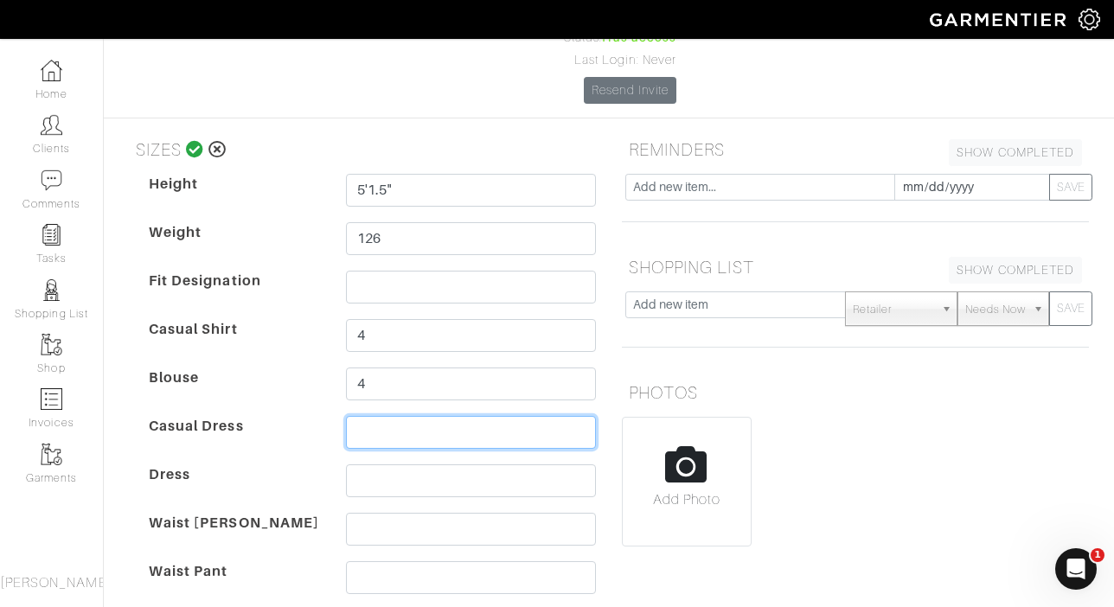
click at [399, 416] on input "text" at bounding box center [471, 432] width 250 height 33
type input "4"
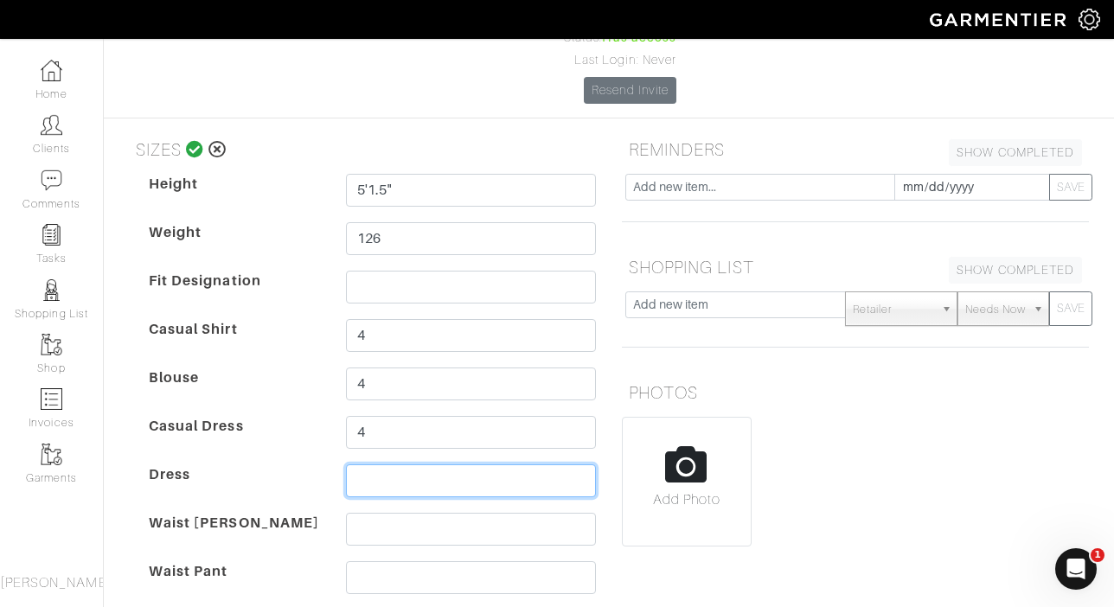
click at [401, 464] on input "text" at bounding box center [471, 480] width 250 height 33
type input "4"
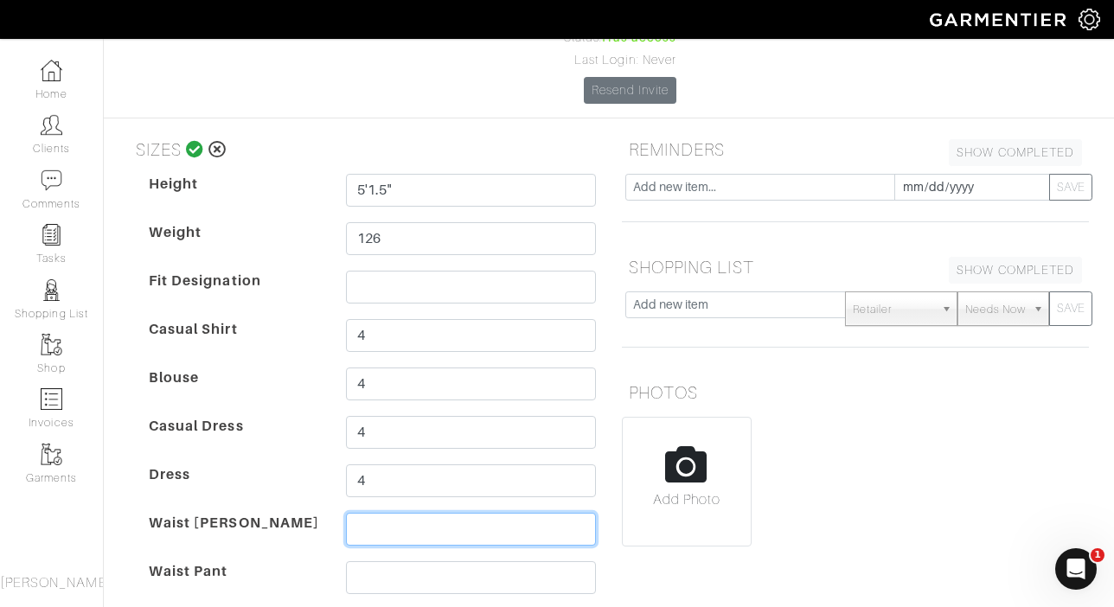
click at [383, 513] on input "text" at bounding box center [471, 529] width 250 height 33
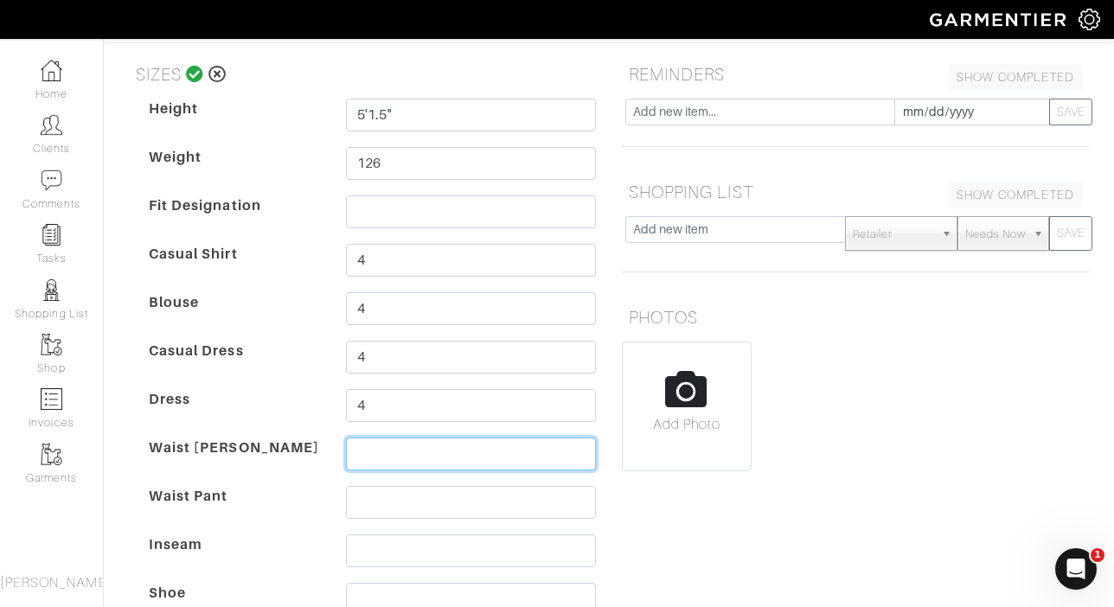
scroll to position [337, 0]
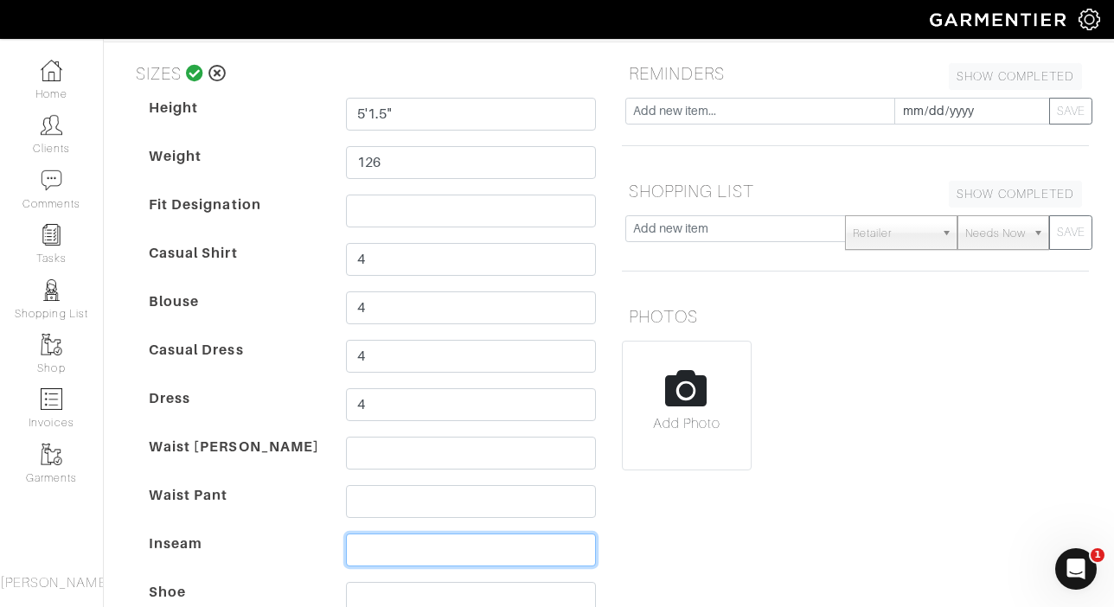
click at [384, 534] on input "text" at bounding box center [471, 550] width 250 height 33
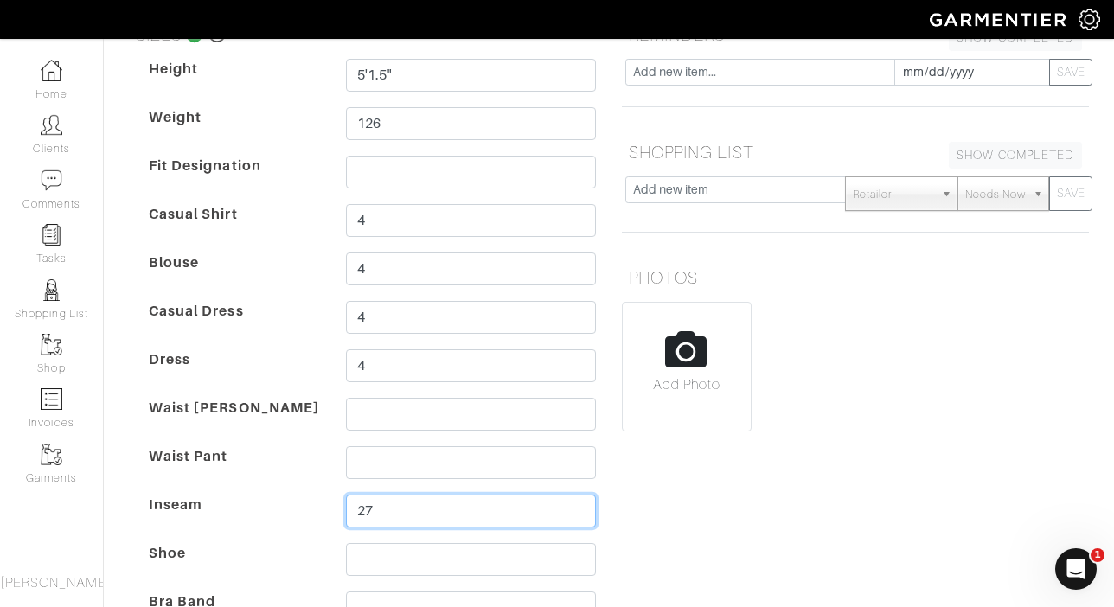
scroll to position [408, 0]
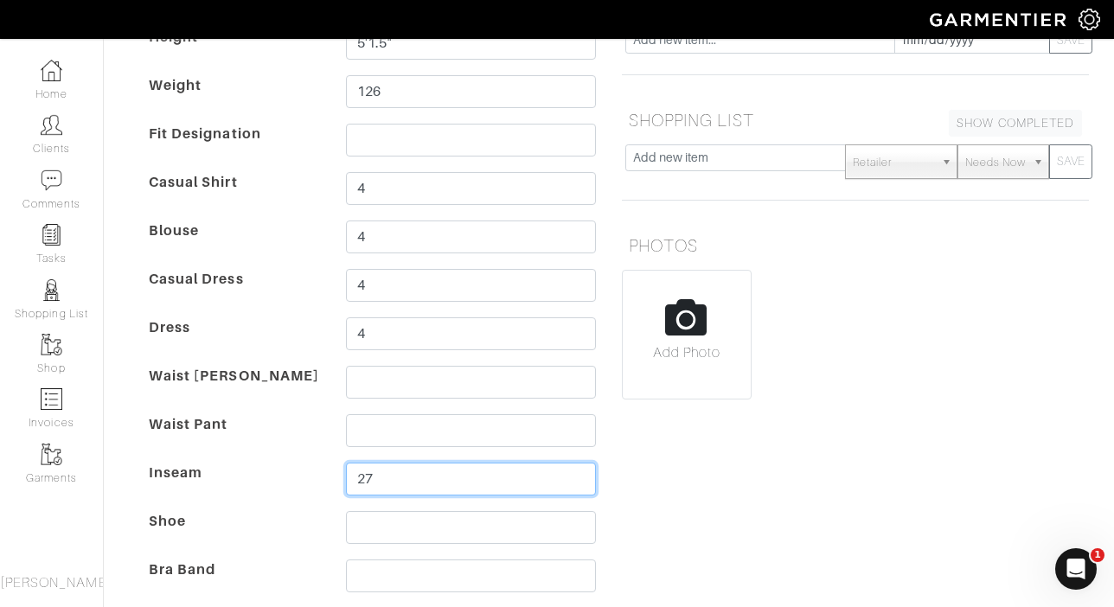
type input "27"
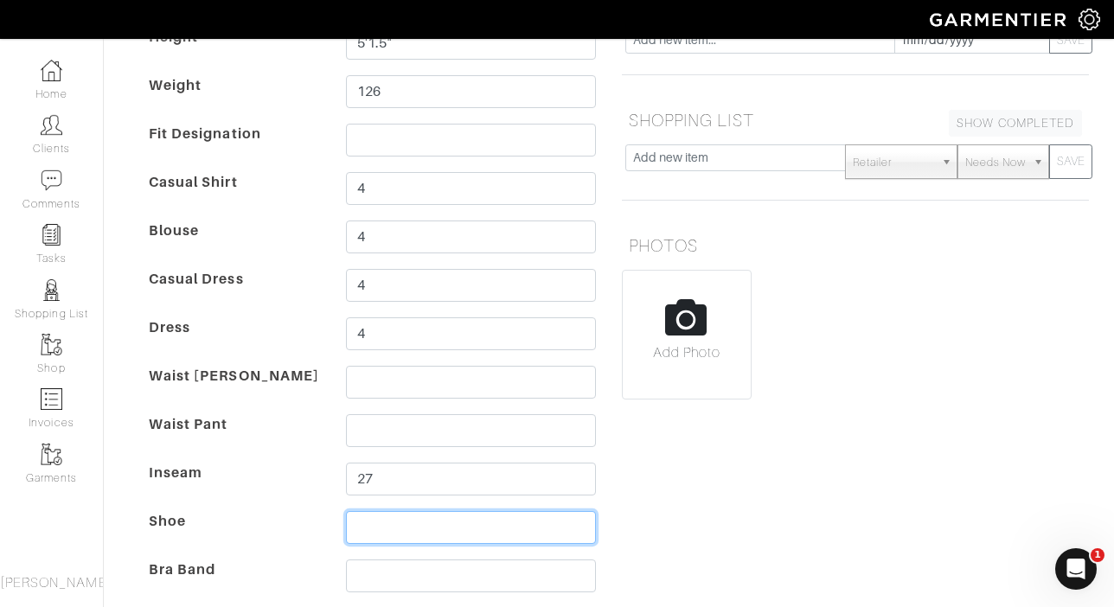
click at [370, 511] on input "text" at bounding box center [471, 527] width 250 height 33
type input "6.5-7"
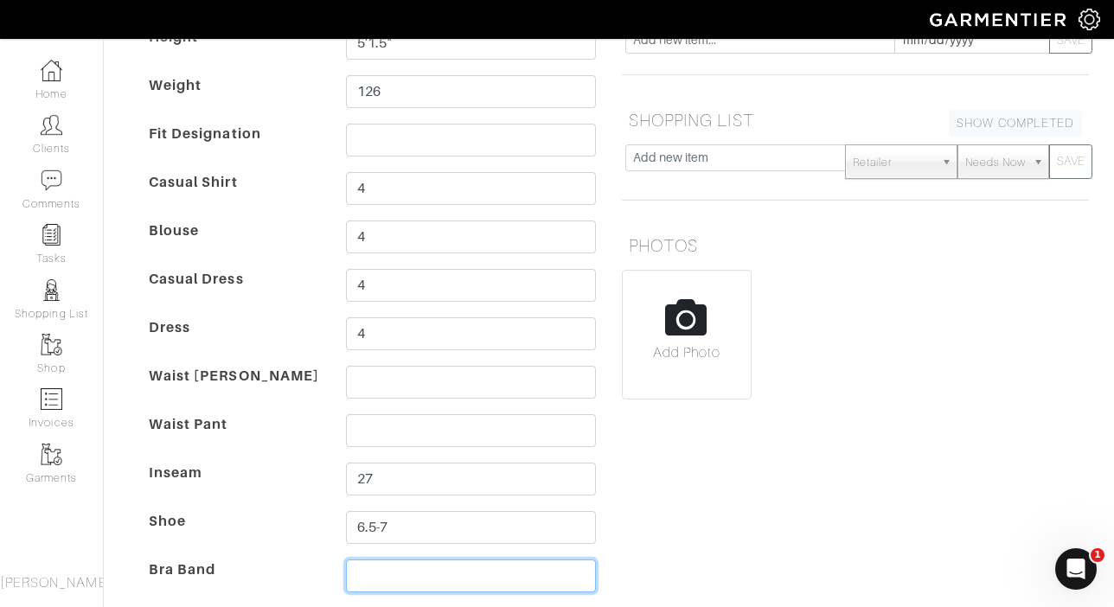
click at [355, 559] on input "text" at bounding box center [471, 575] width 250 height 33
type input "3"
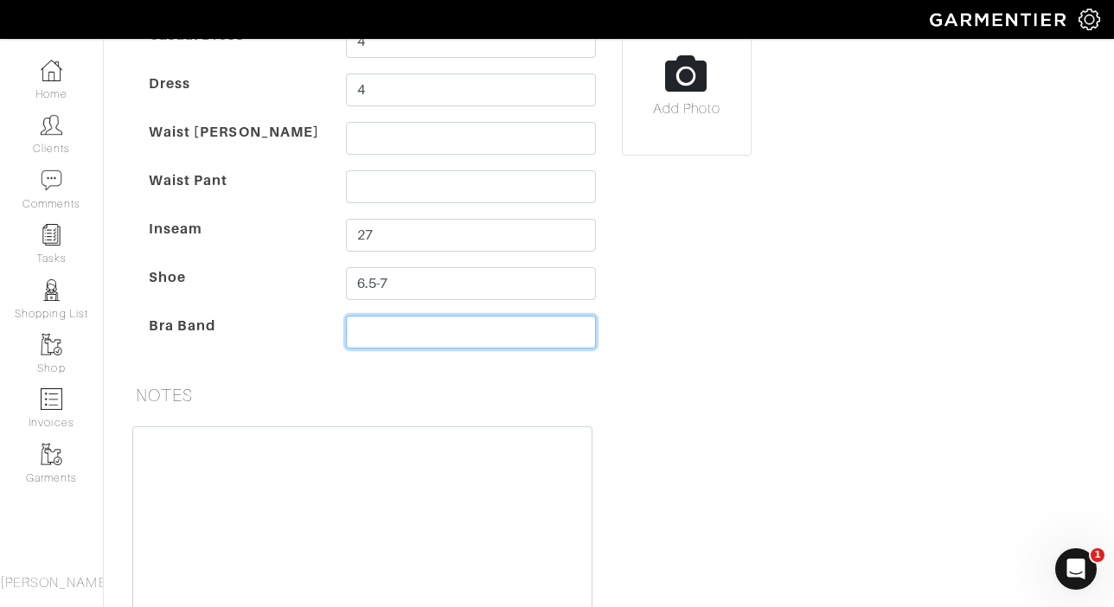
scroll to position [739, 0]
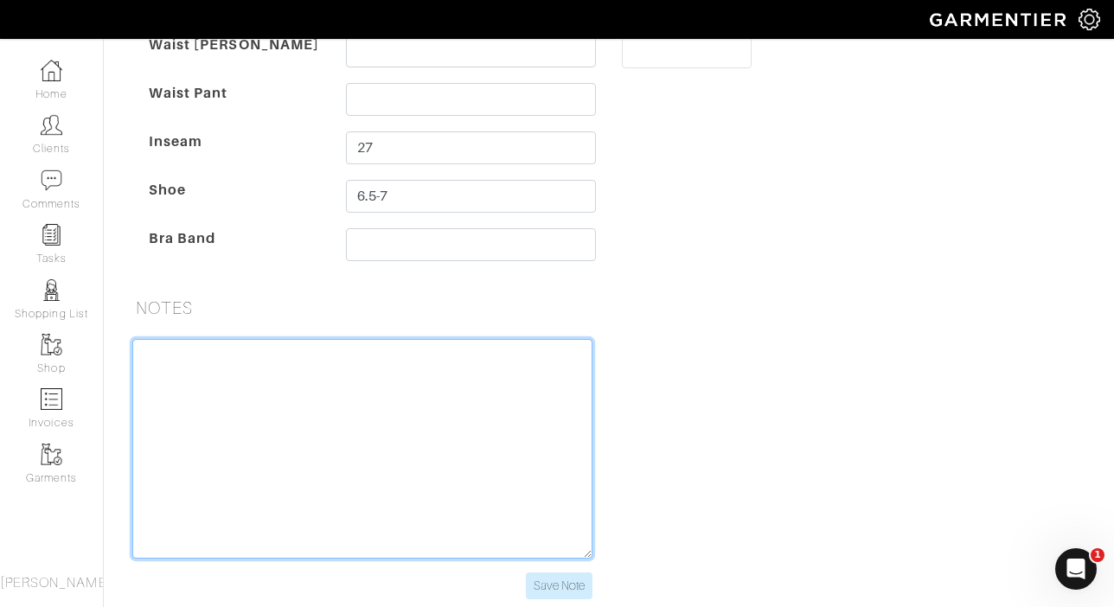
click at [367, 339] on textarea at bounding box center [362, 449] width 460 height 220
drag, startPoint x: 199, startPoint y: 254, endPoint x: 142, endPoint y: 259, distance: 57.3
click at [142, 339] on textarea "Tight fit Hourglass body type" at bounding box center [362, 449] width 460 height 220
type textarea "Fitted preference Hourglass body type"
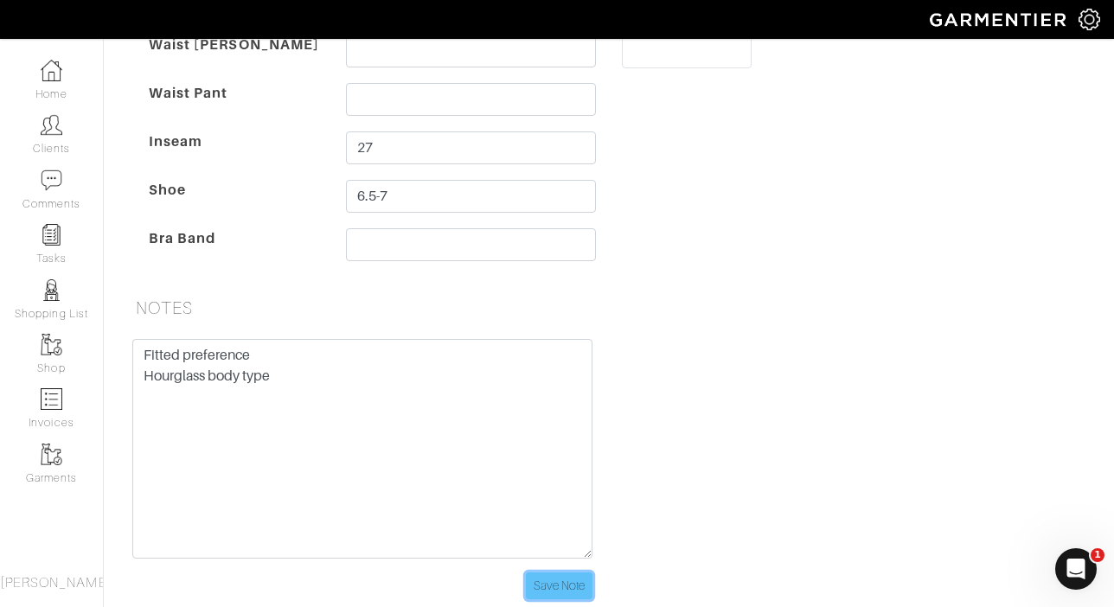
click at [540, 572] on input "Save Note" at bounding box center [559, 585] width 67 height 27
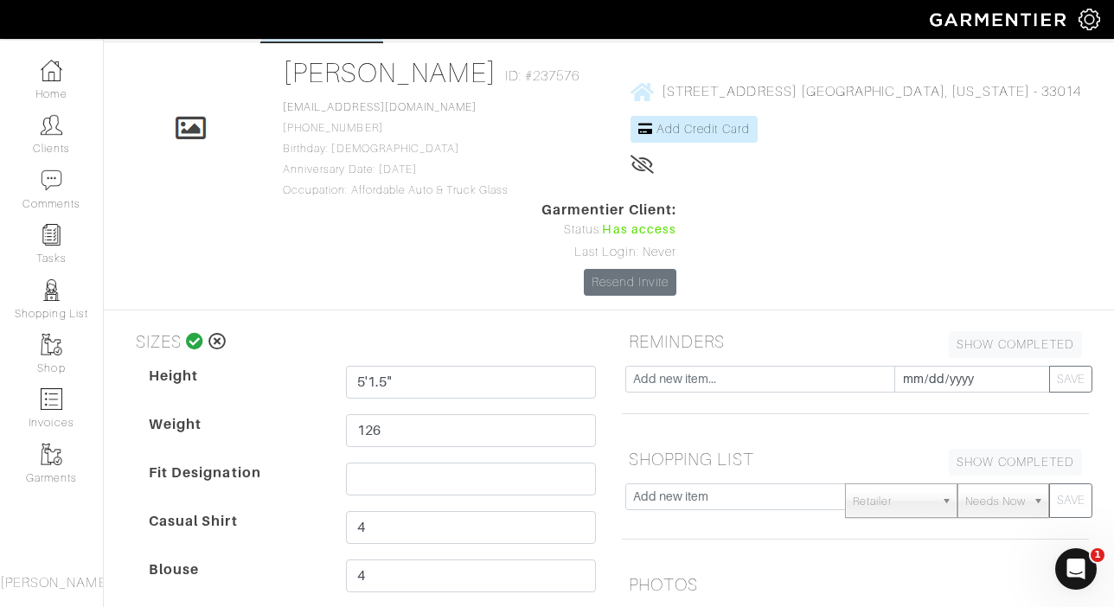
scroll to position [0, 0]
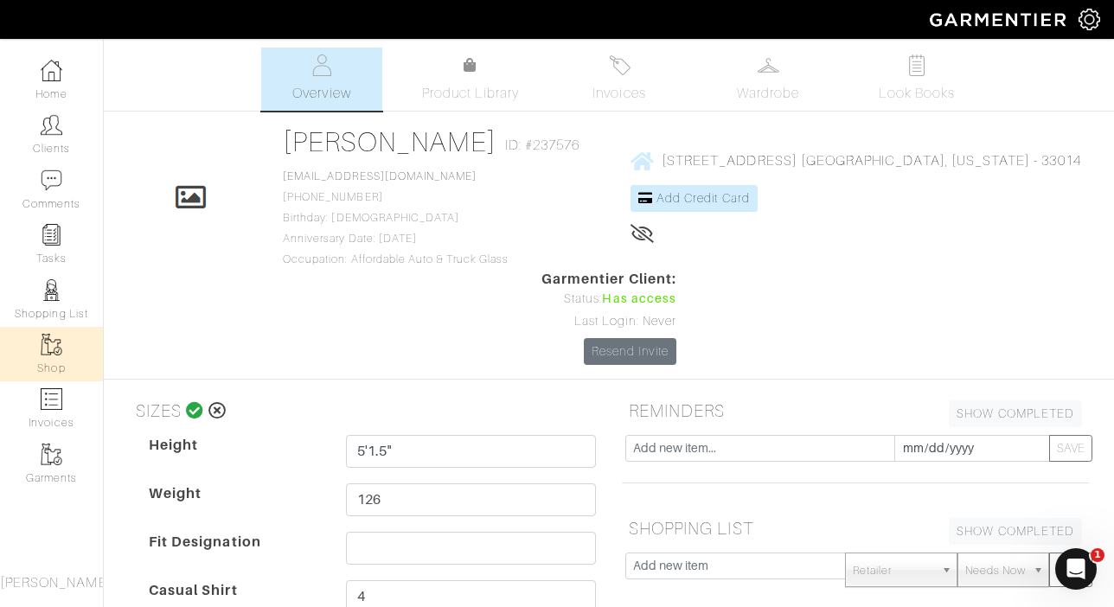
click at [52, 358] on link "Shop" at bounding box center [51, 354] width 103 height 54
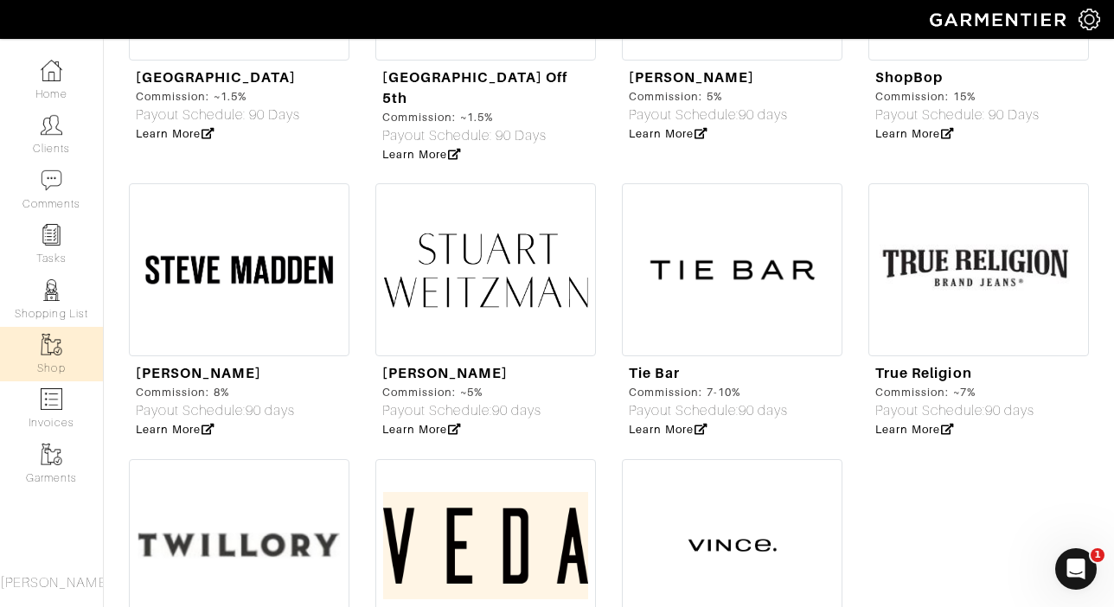
scroll to position [5614, 0]
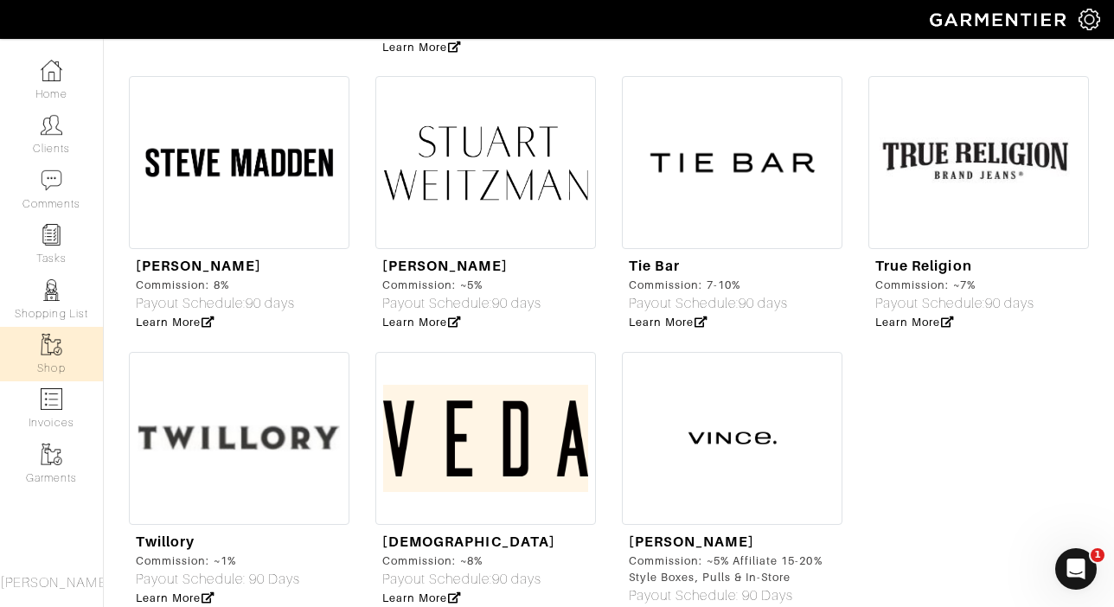
click at [663, 352] on img at bounding box center [732, 438] width 220 height 173
select select "19"
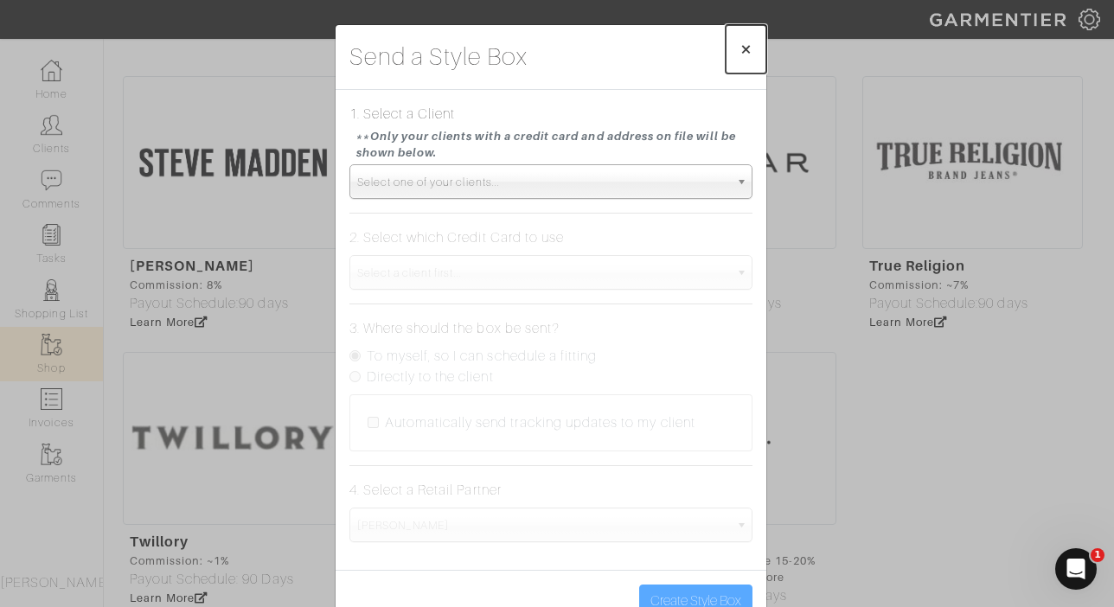
click at [731, 46] on button "×" at bounding box center [745, 49] width 41 height 48
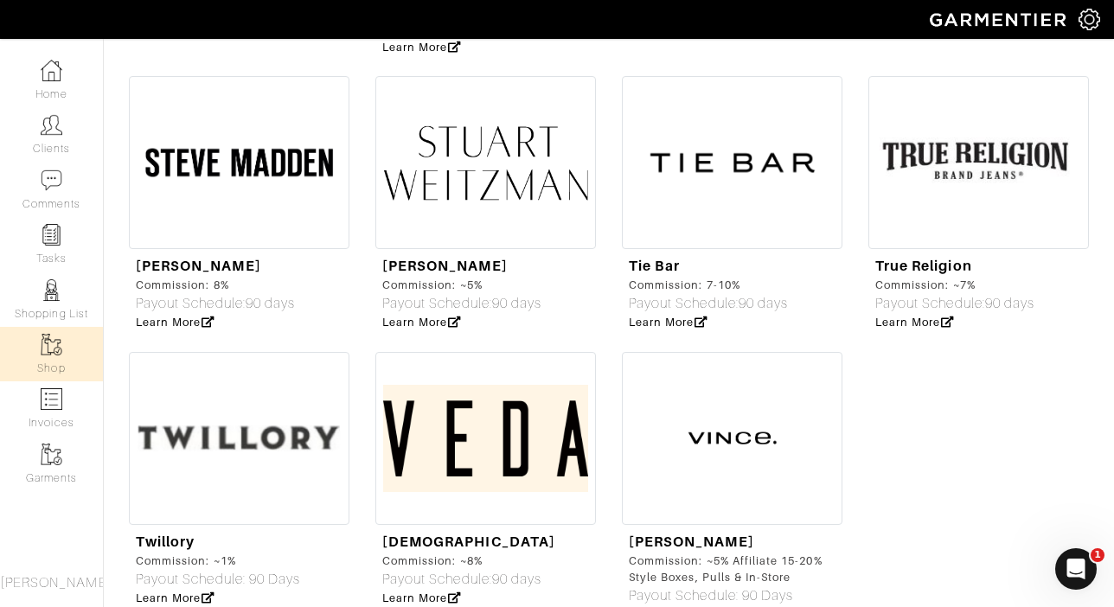
click at [738, 352] on img at bounding box center [732, 438] width 220 height 173
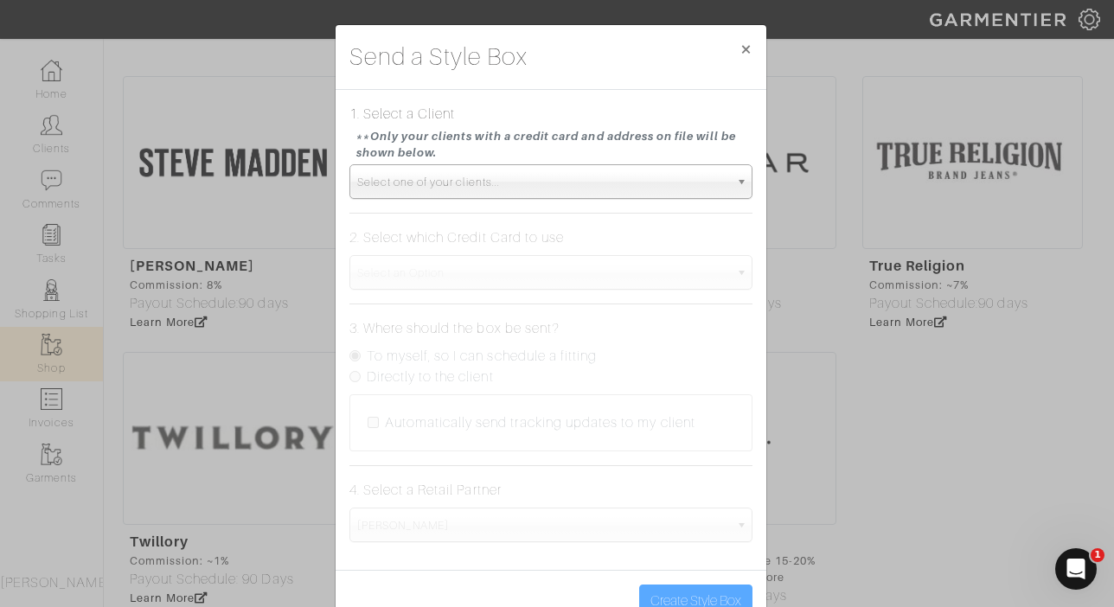
click at [564, 176] on span "Select one of your clients..." at bounding box center [543, 182] width 372 height 35
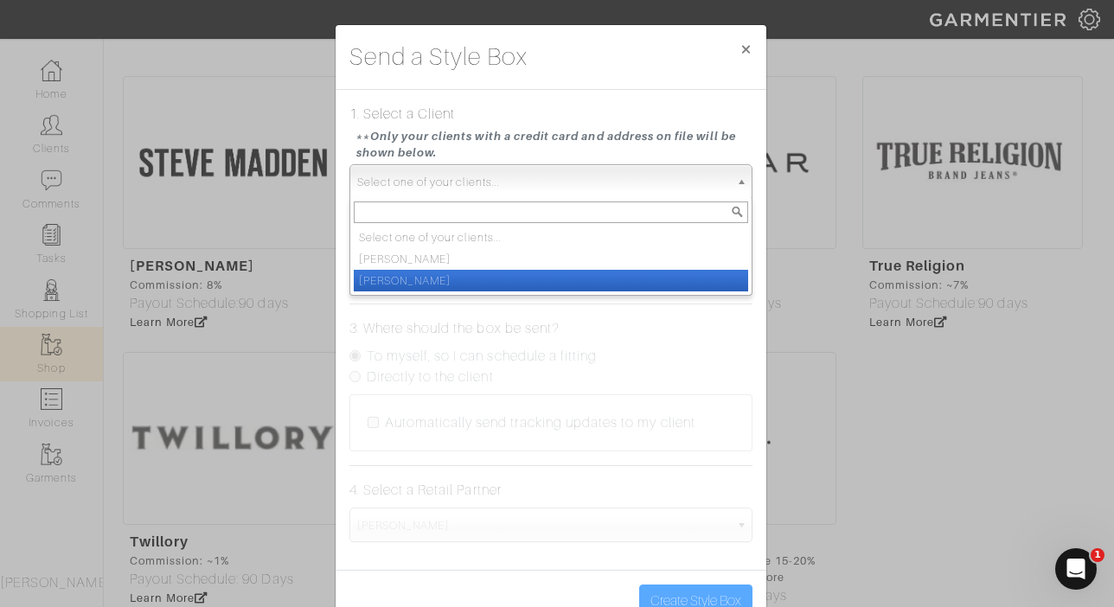
click at [530, 280] on li "[PERSON_NAME]" at bounding box center [551, 281] width 394 height 22
select select "[PERSON_NAME]"
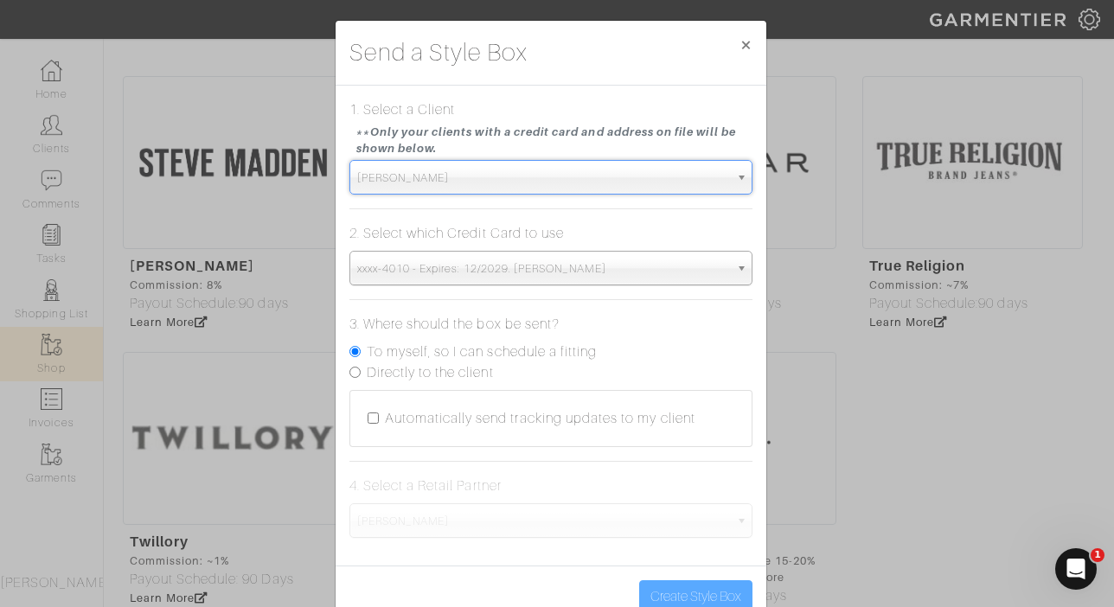
scroll to position [0, 0]
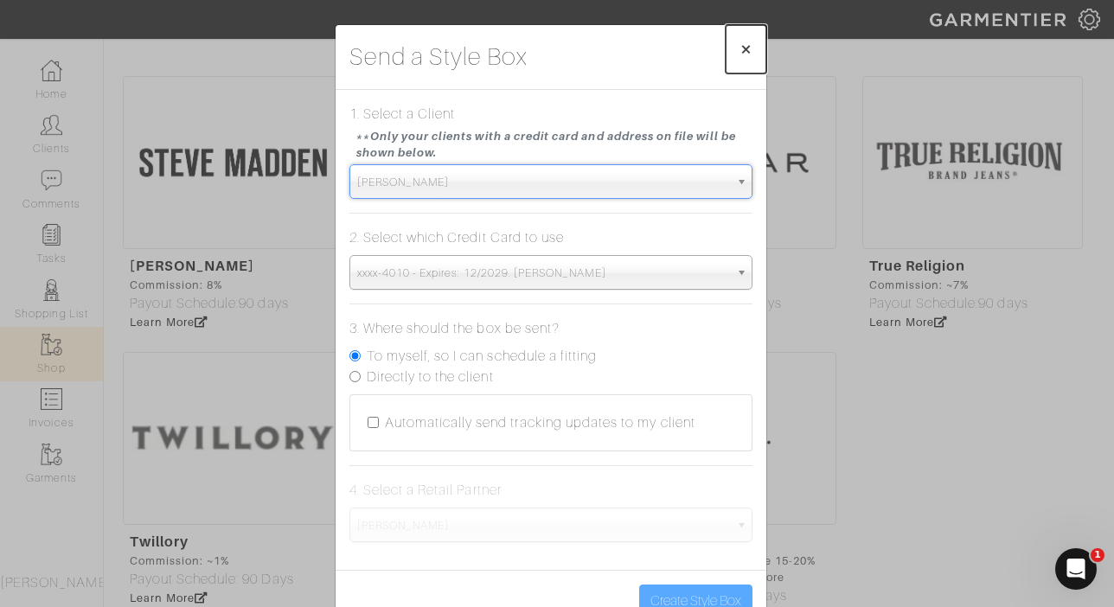
click at [739, 49] on span "×" at bounding box center [745, 48] width 13 height 23
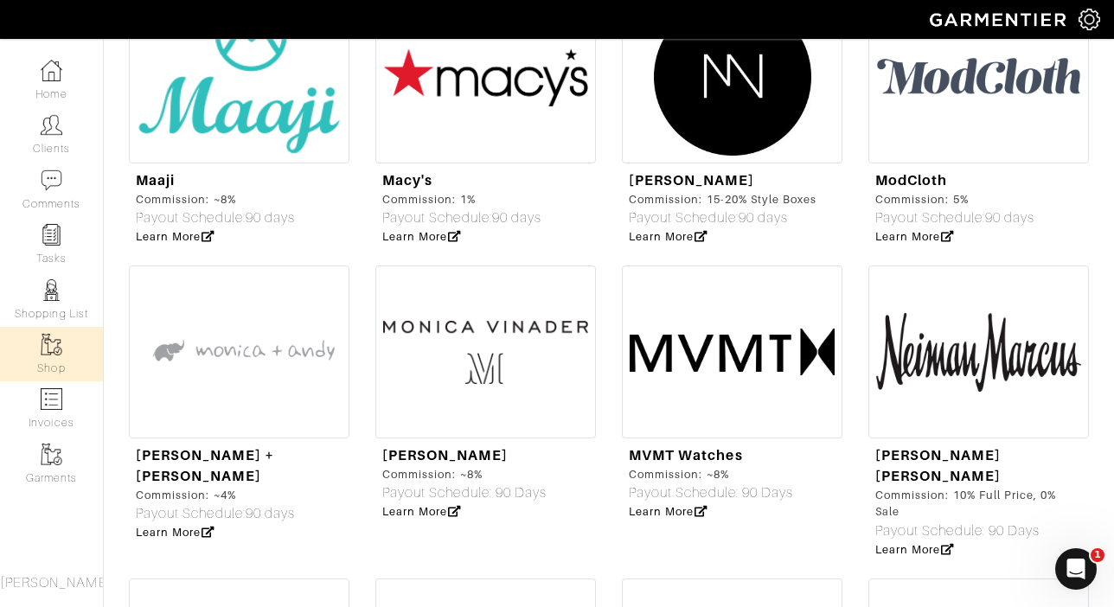
scroll to position [4338, 0]
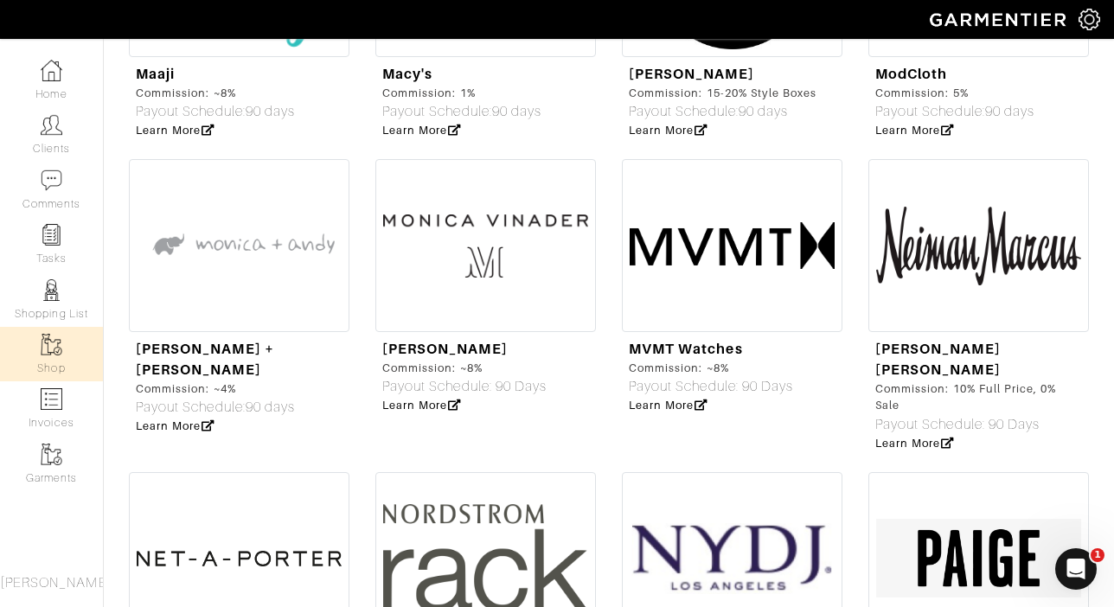
click at [955, 209] on img at bounding box center [978, 245] width 220 height 173
